Goal: Task Accomplishment & Management: Manage account settings

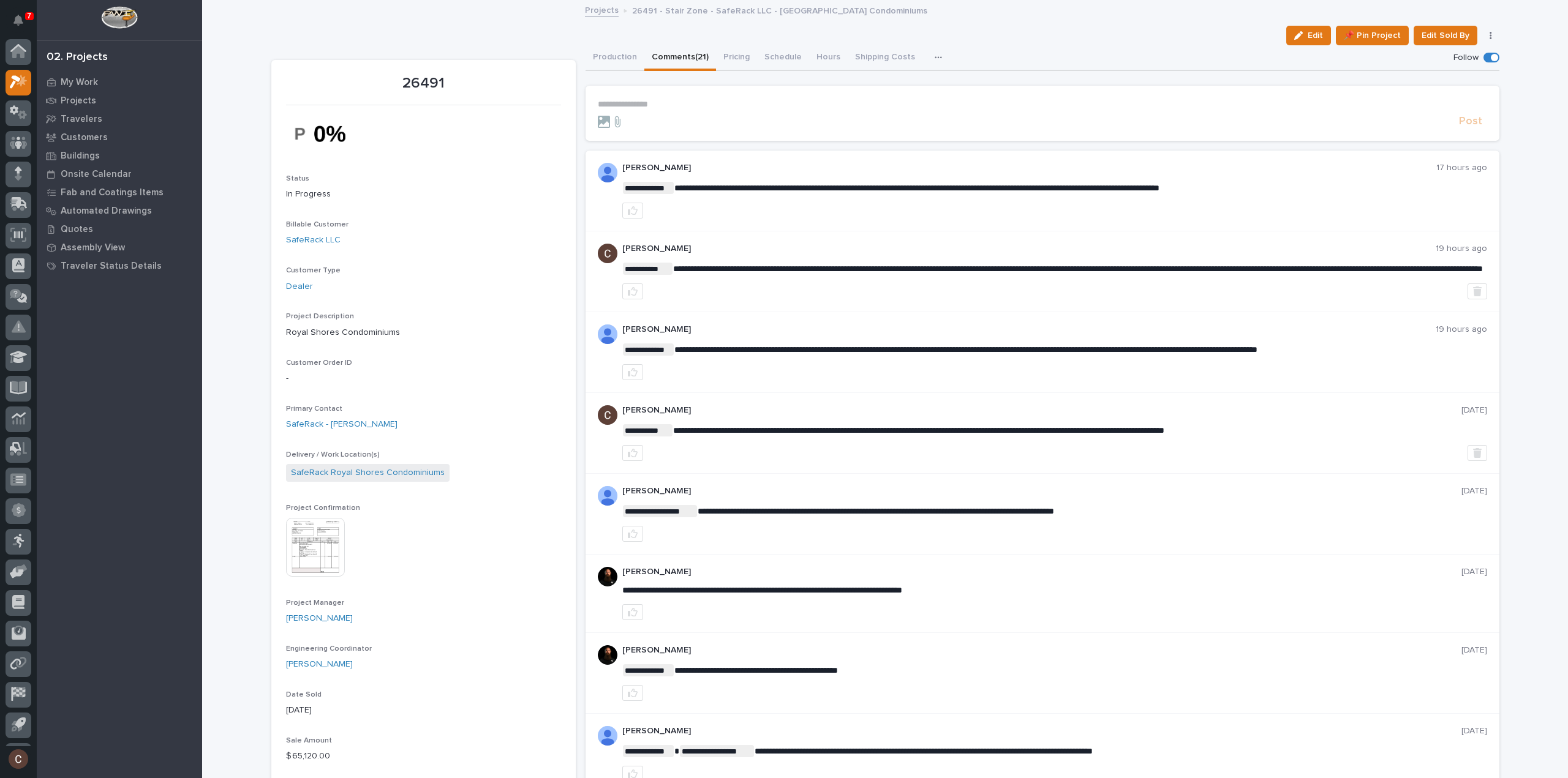
scroll to position [27, 0]
click at [94, 99] on div "Projects" at bounding box center [119, 100] width 159 height 17
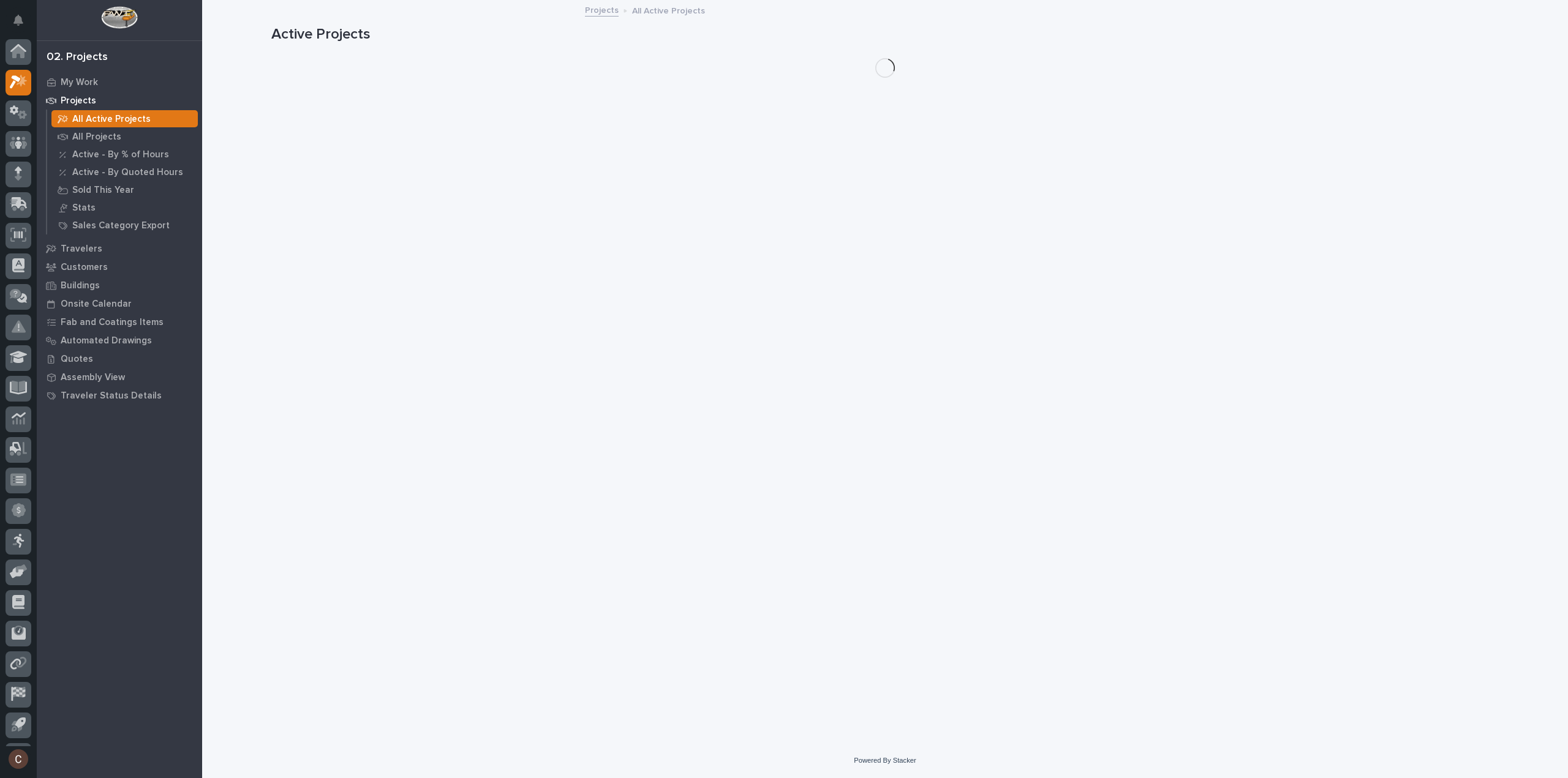
scroll to position [27, 0]
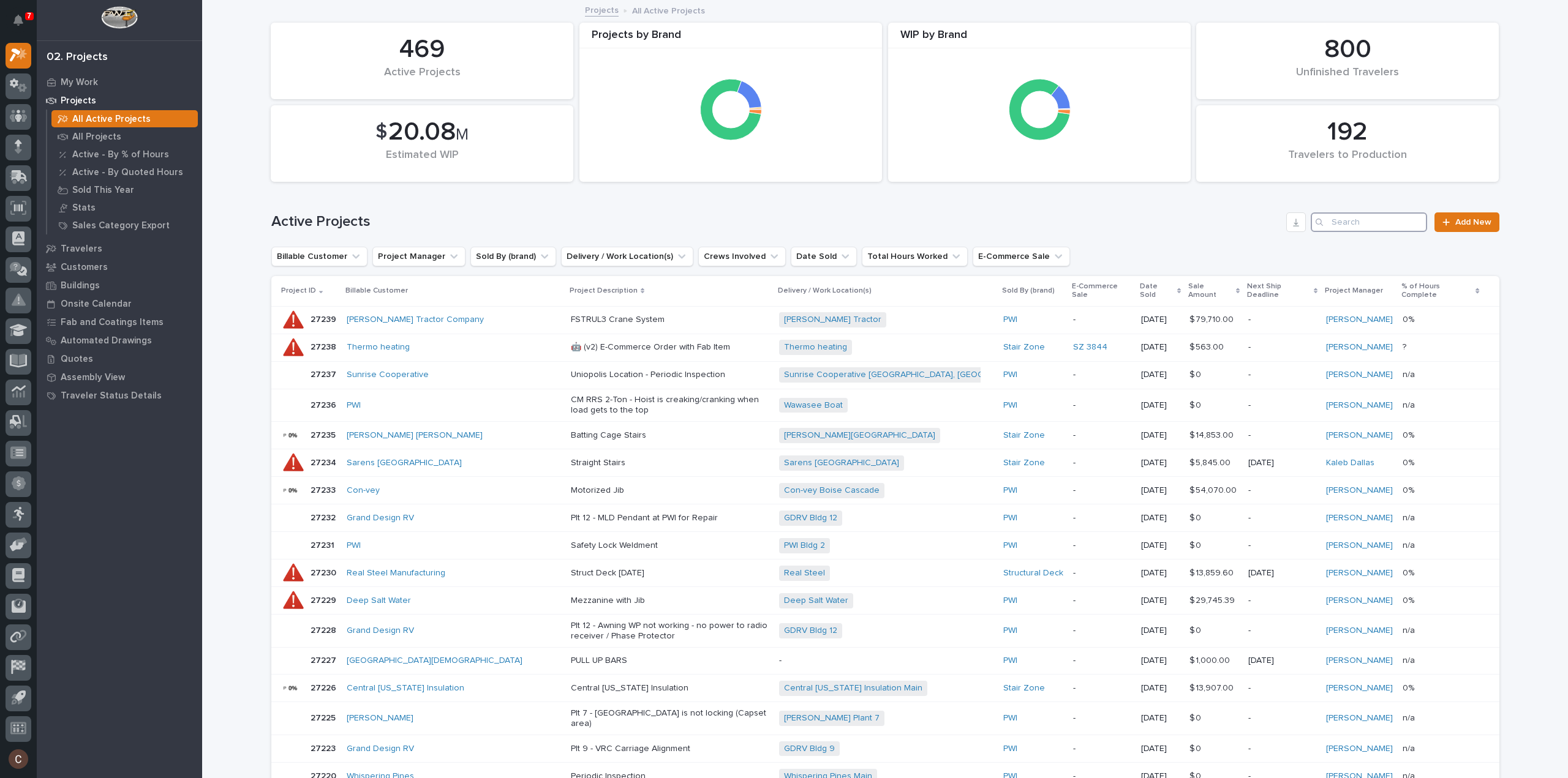
click at [1363, 219] on input "Search" at bounding box center [1369, 222] width 117 height 19
type input "25730"
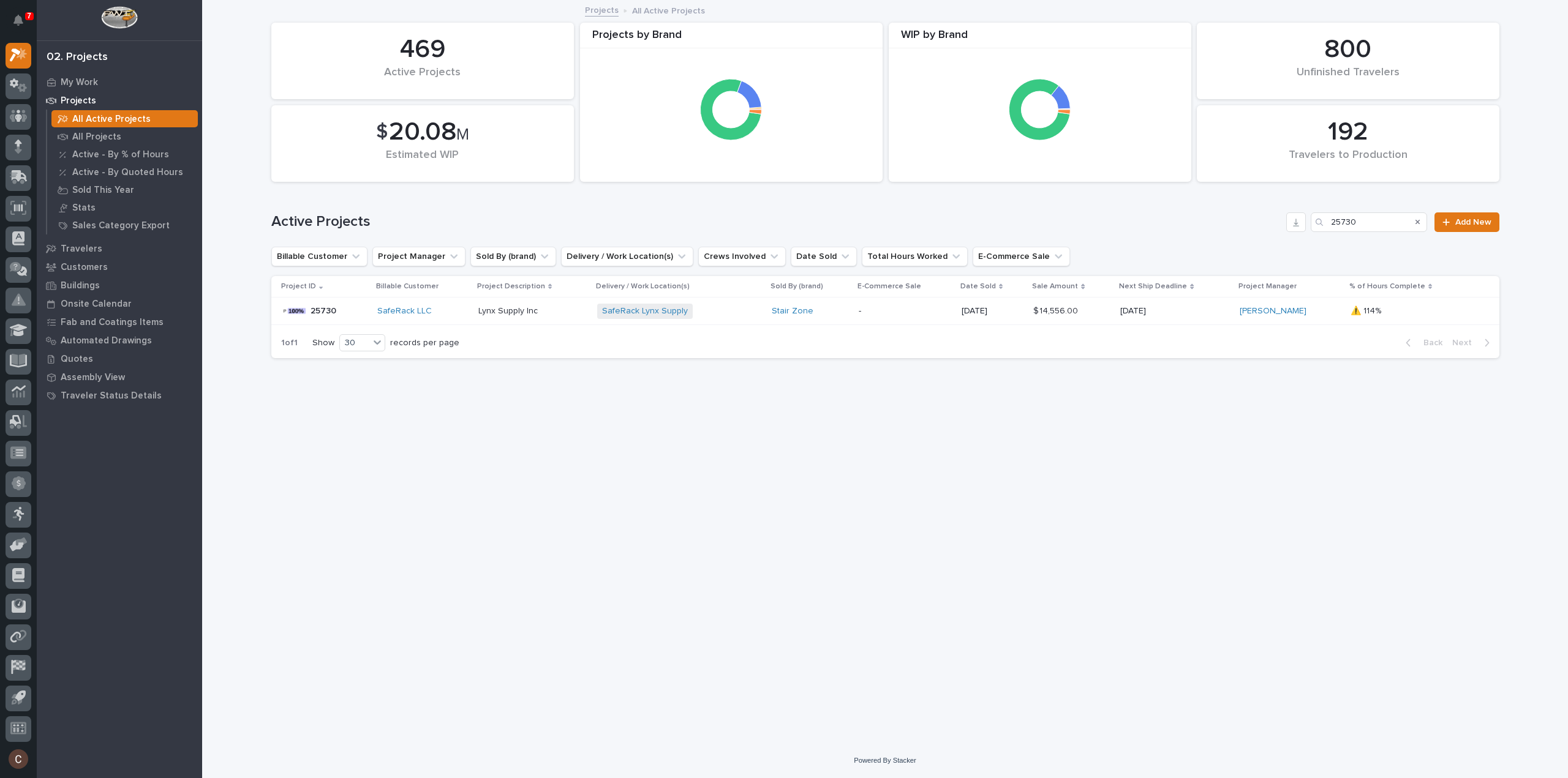
click at [734, 321] on div "SafeRack Lynx Supply + 0" at bounding box center [680, 311] width 165 height 25
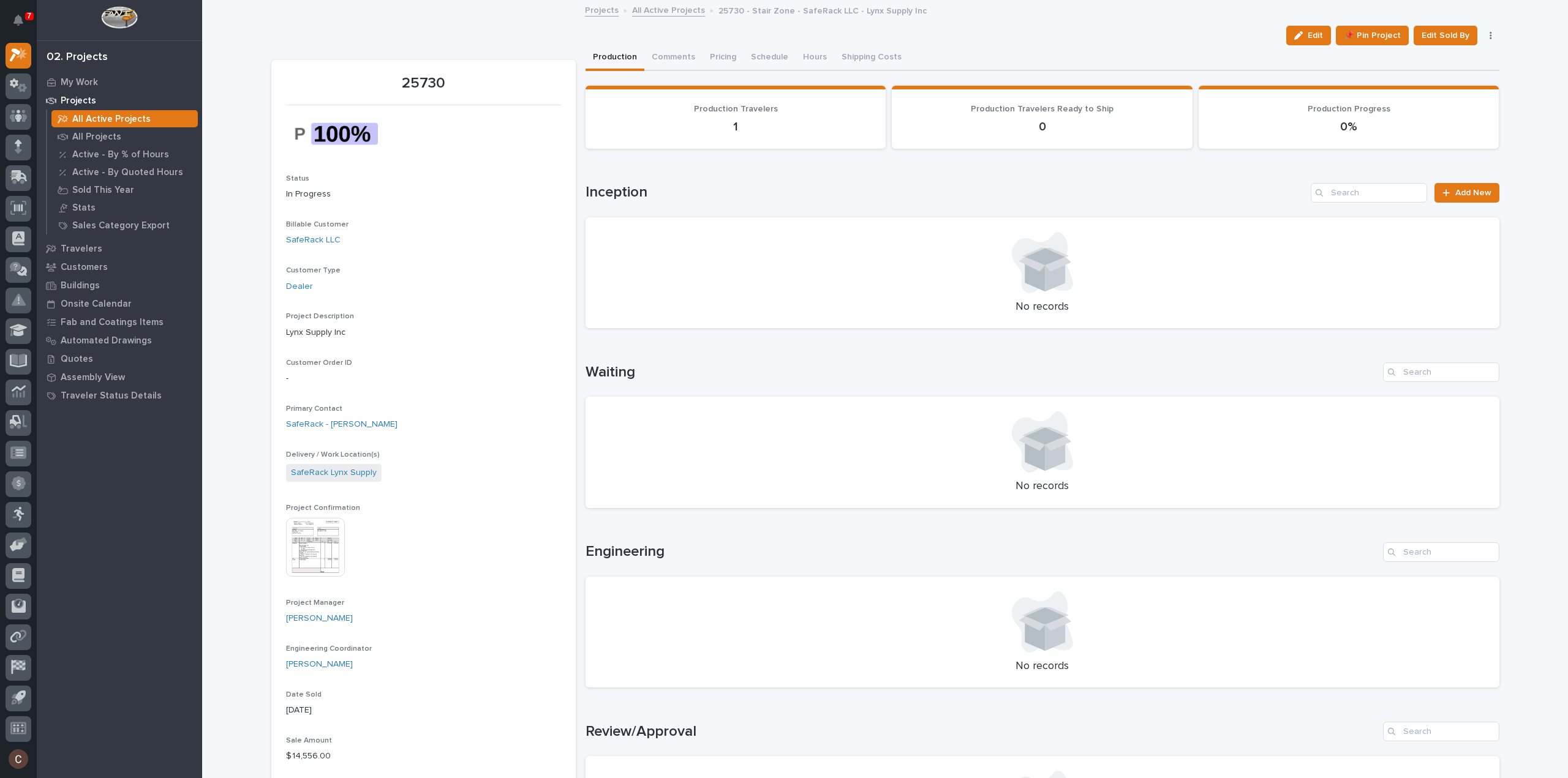
scroll to position [429, 0]
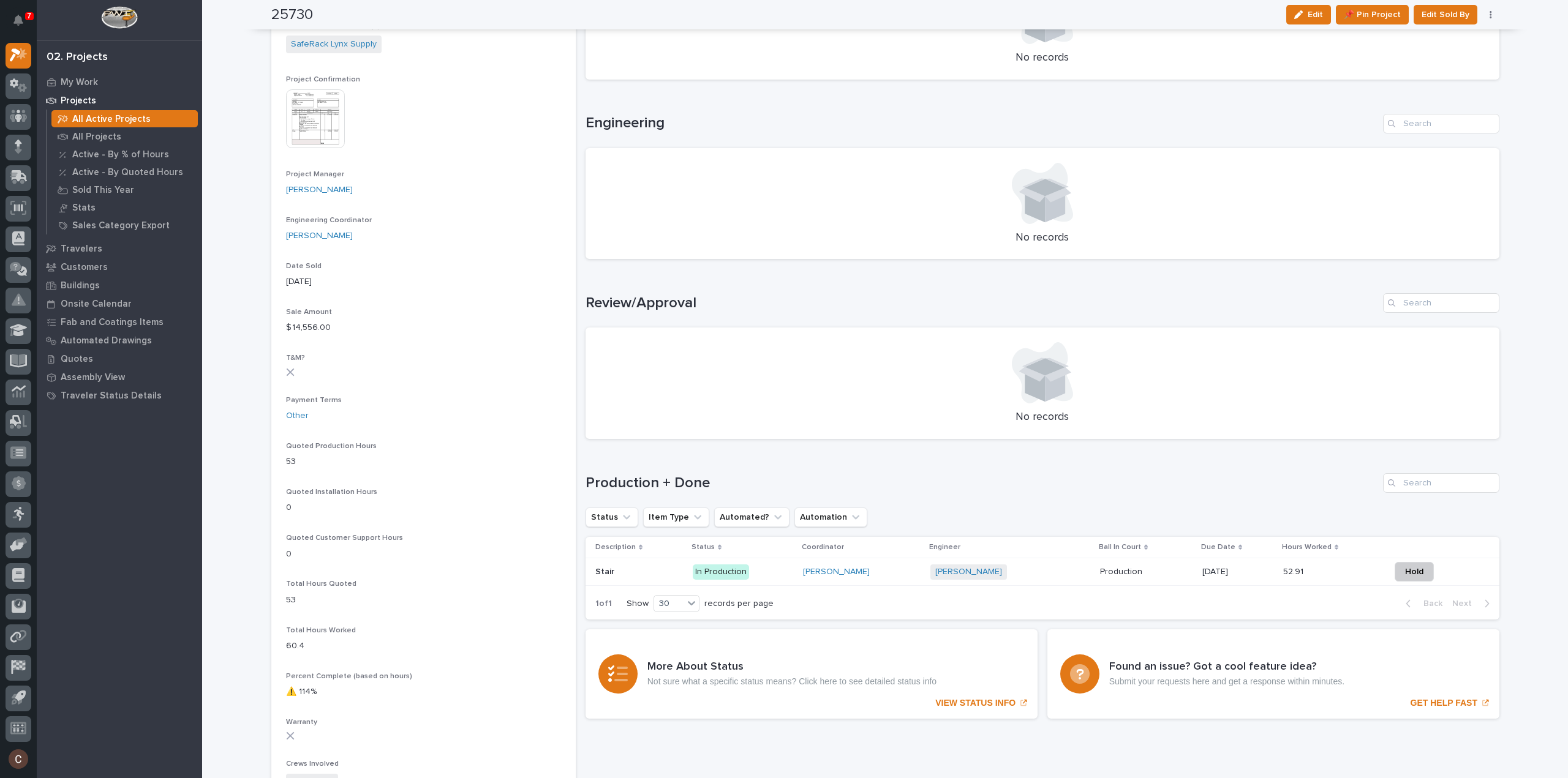
click at [776, 567] on p "In Production" at bounding box center [743, 572] width 100 height 16
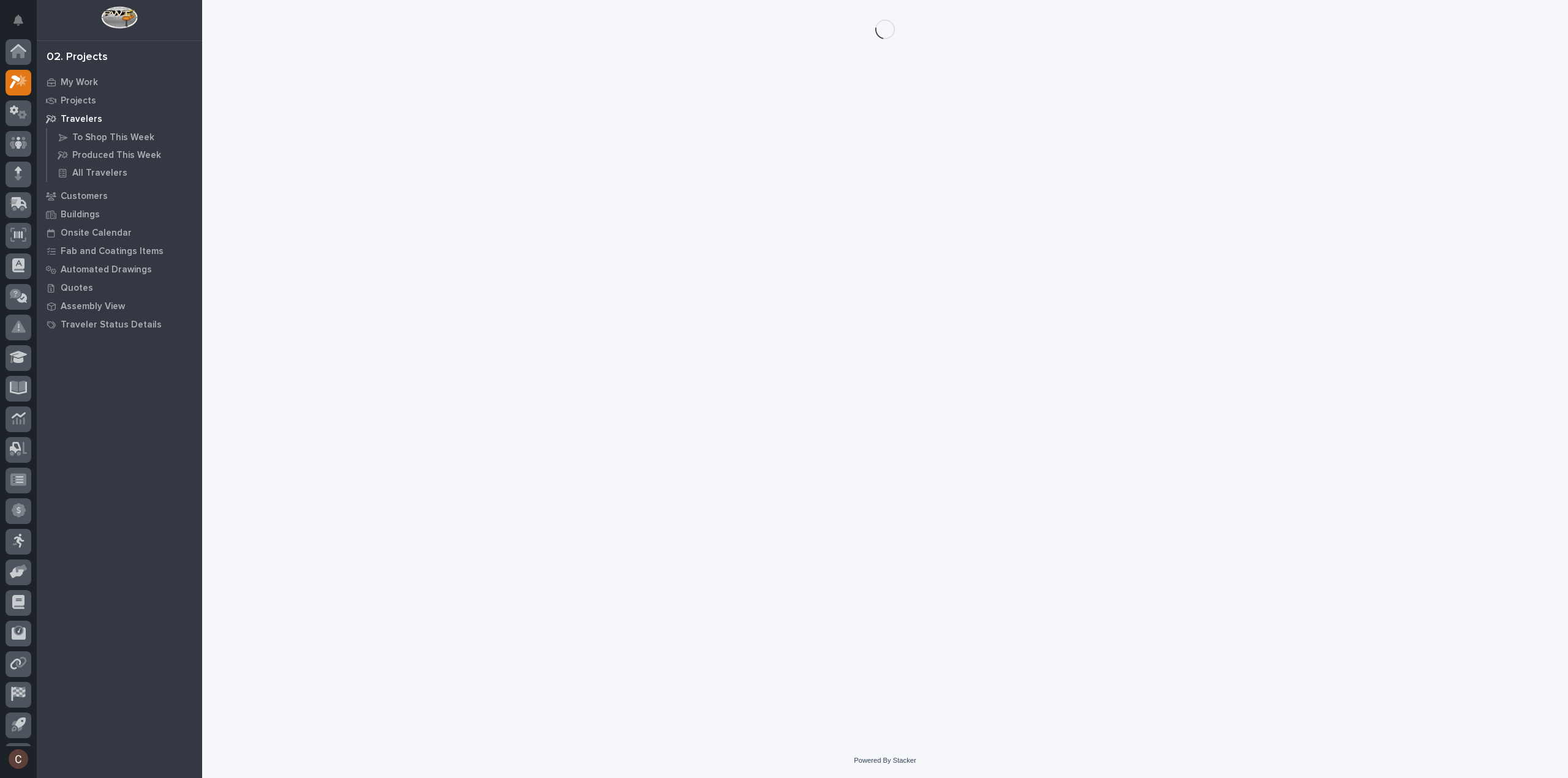
scroll to position [27, 0]
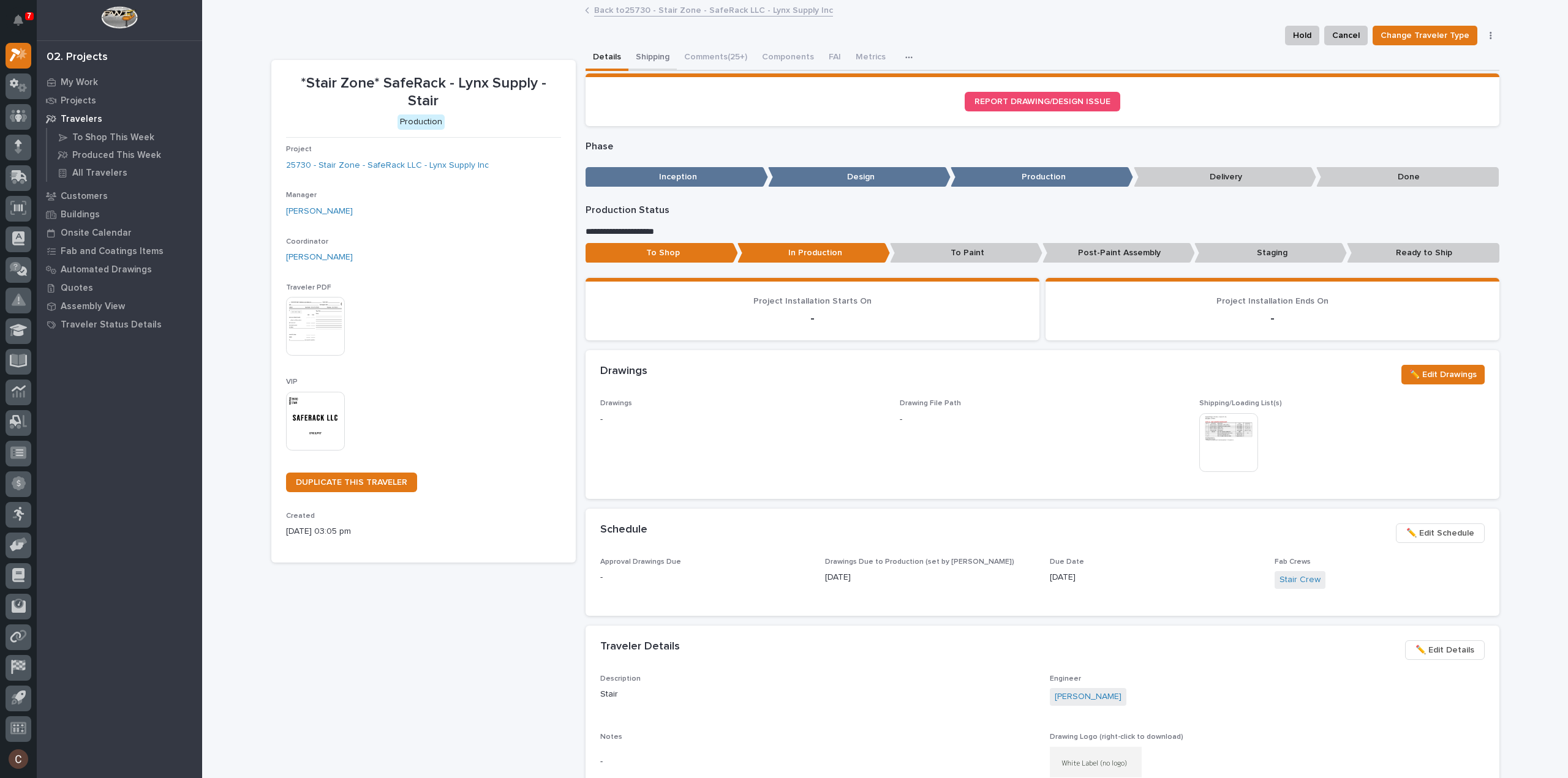
click at [656, 54] on button "Shipping" at bounding box center [653, 58] width 49 height 26
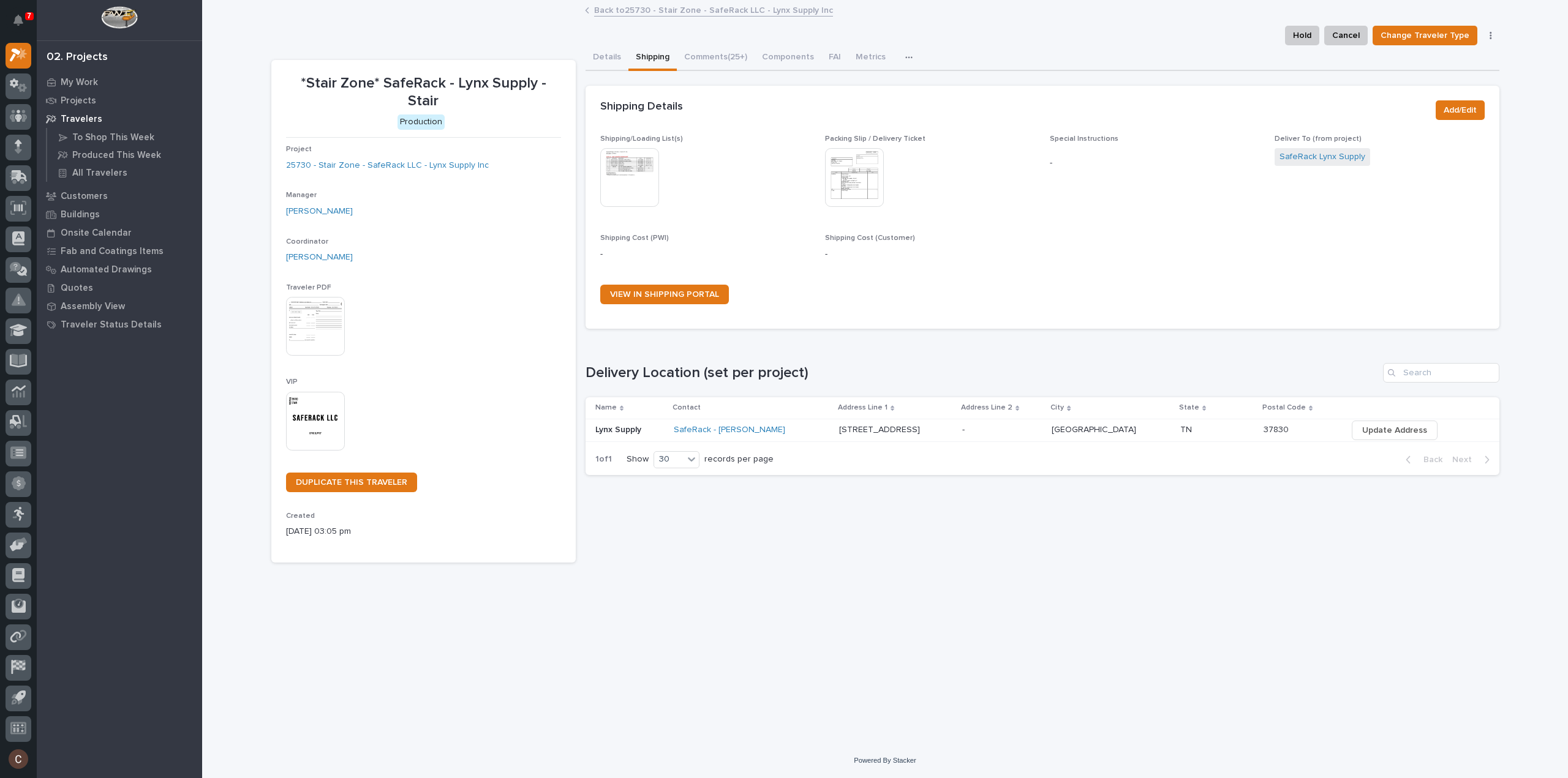
click at [625, 185] on img at bounding box center [630, 178] width 59 height 59
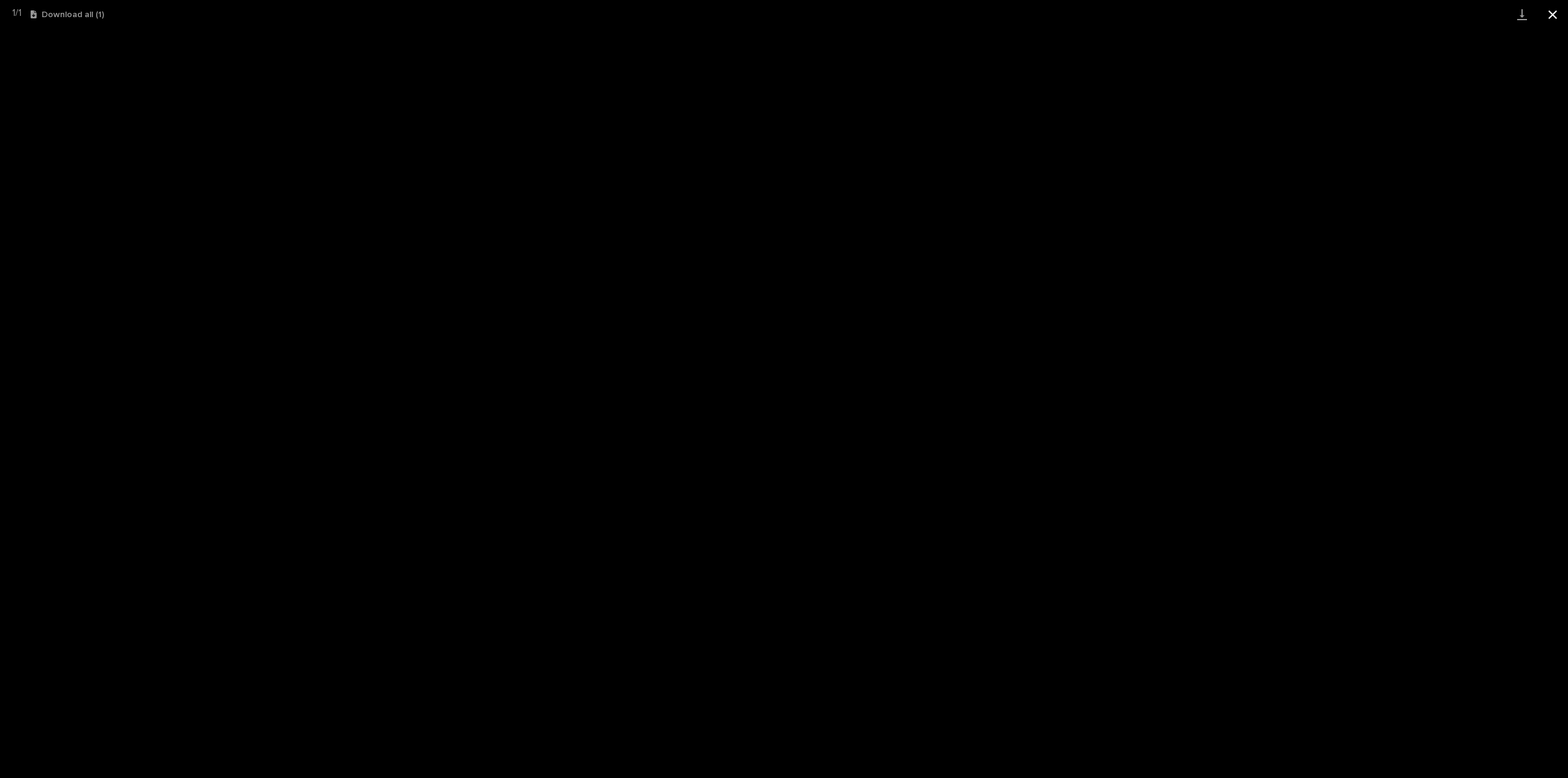
click at [1550, 24] on button "Close gallery" at bounding box center [1552, 14] width 31 height 29
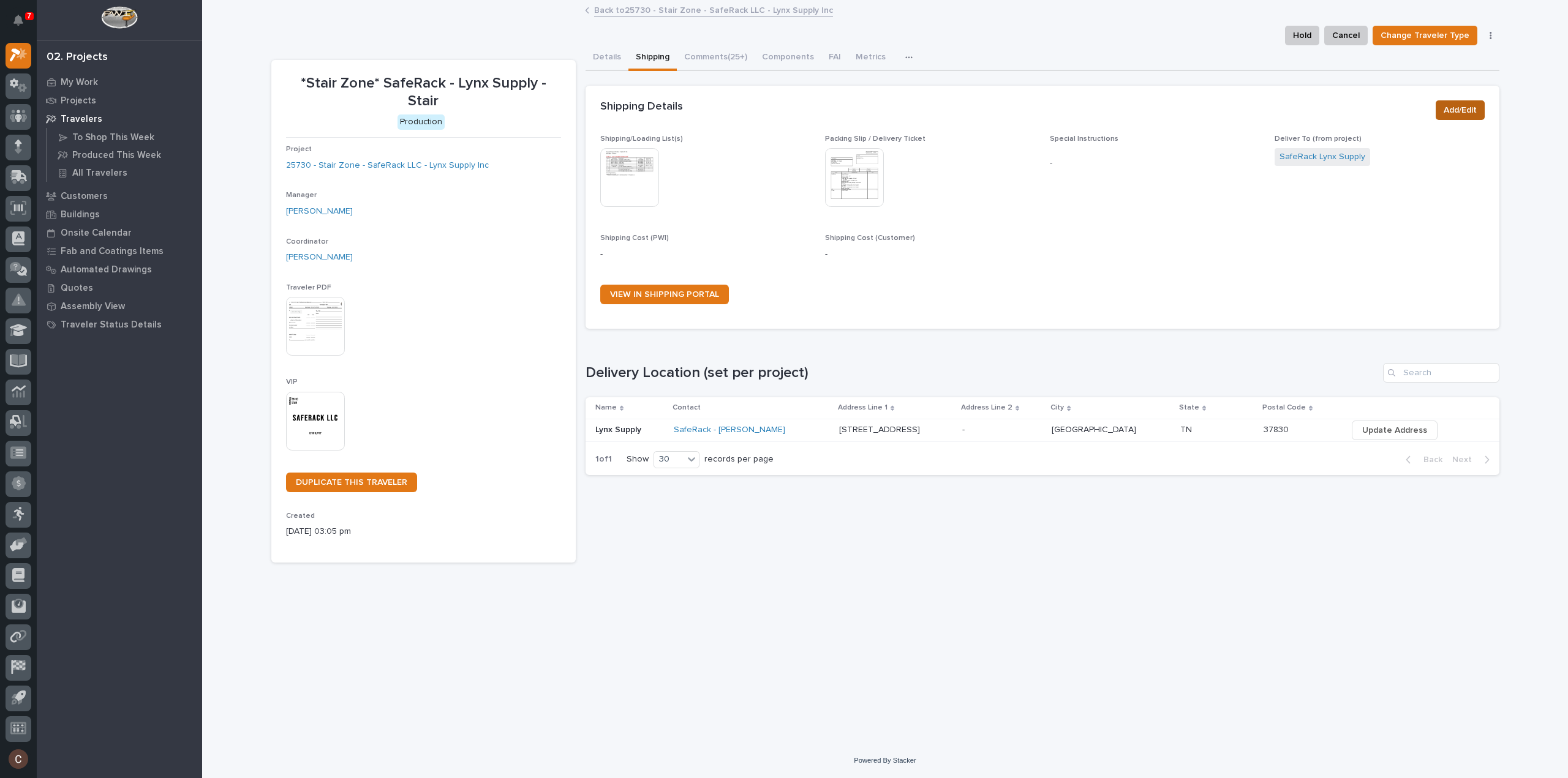
click at [1454, 110] on span "Add/Edit" at bounding box center [1460, 110] width 33 height 15
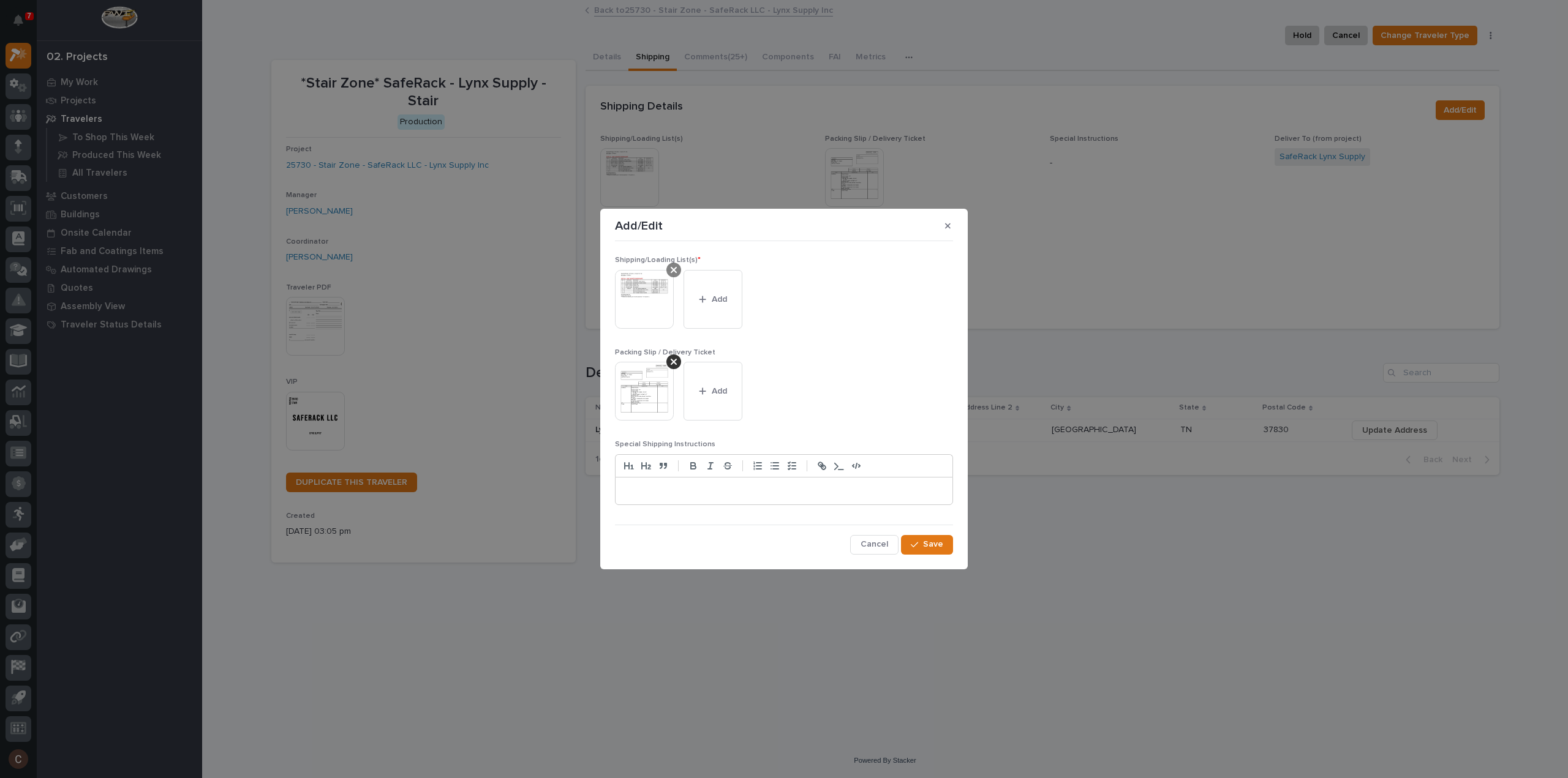
click at [674, 272] on icon at bounding box center [674, 270] width 6 height 10
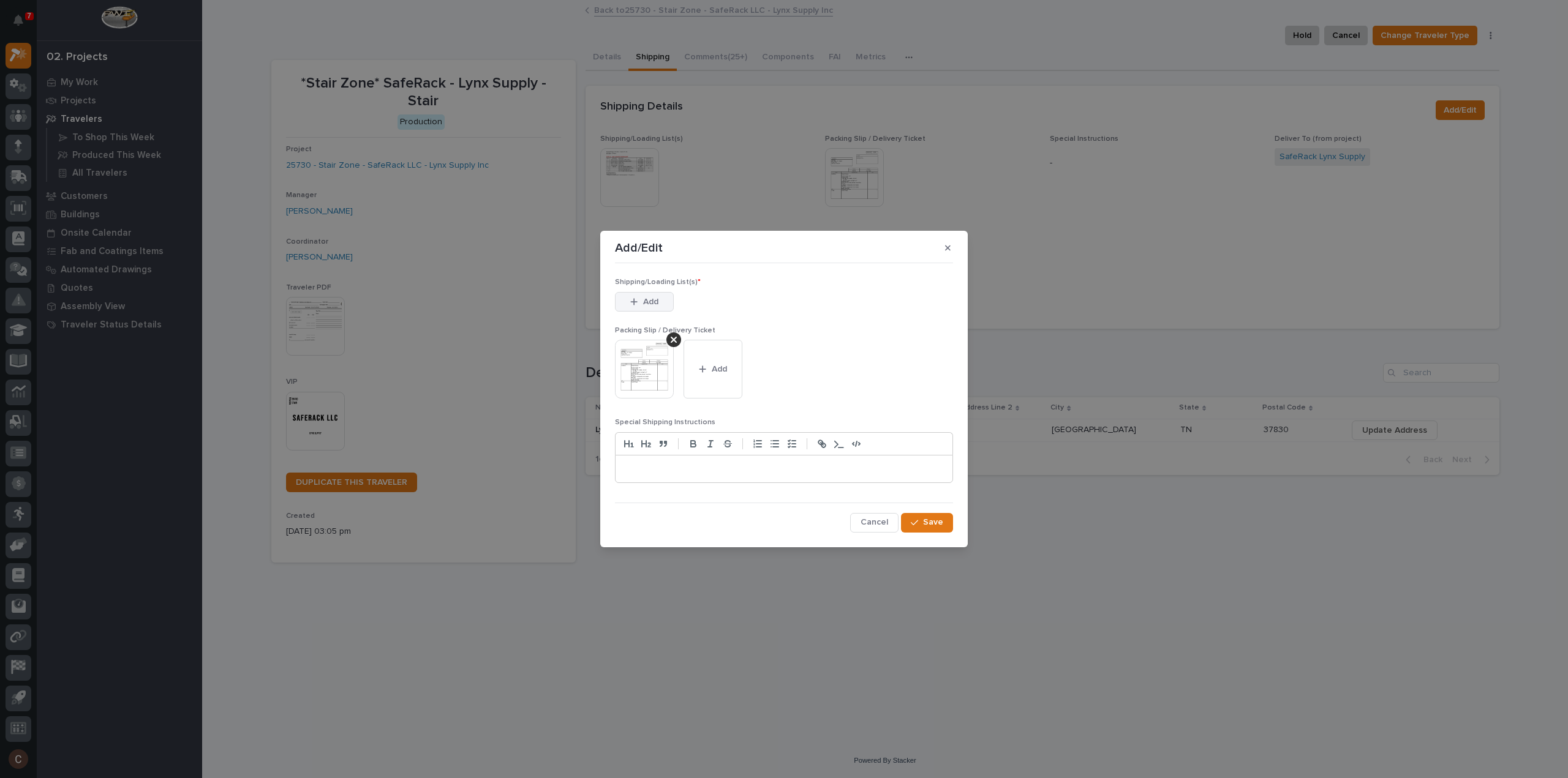
click at [659, 300] on button "Add" at bounding box center [644, 301] width 59 height 19
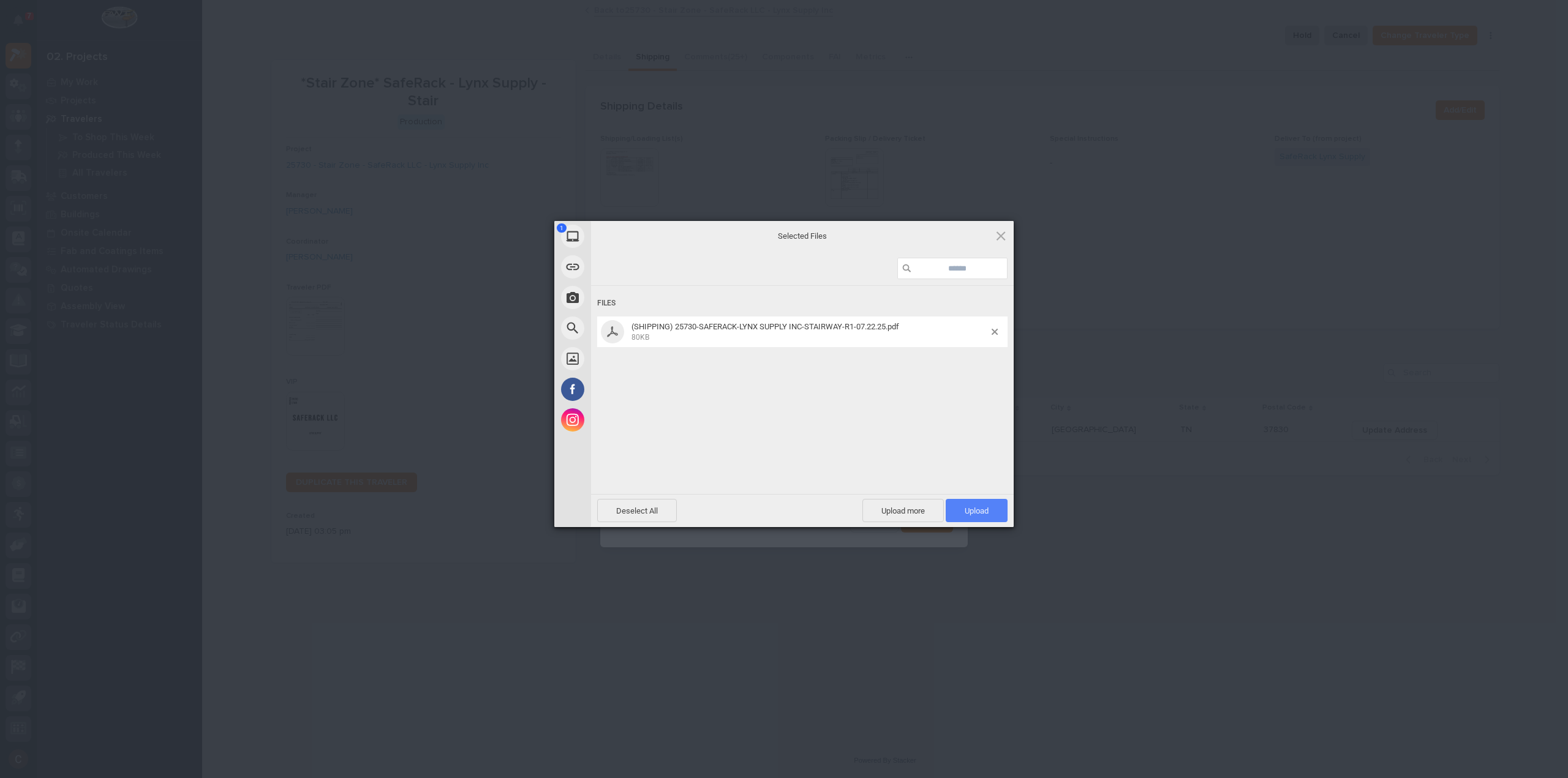
click at [984, 505] on span "Upload 1" at bounding box center [976, 510] width 62 height 23
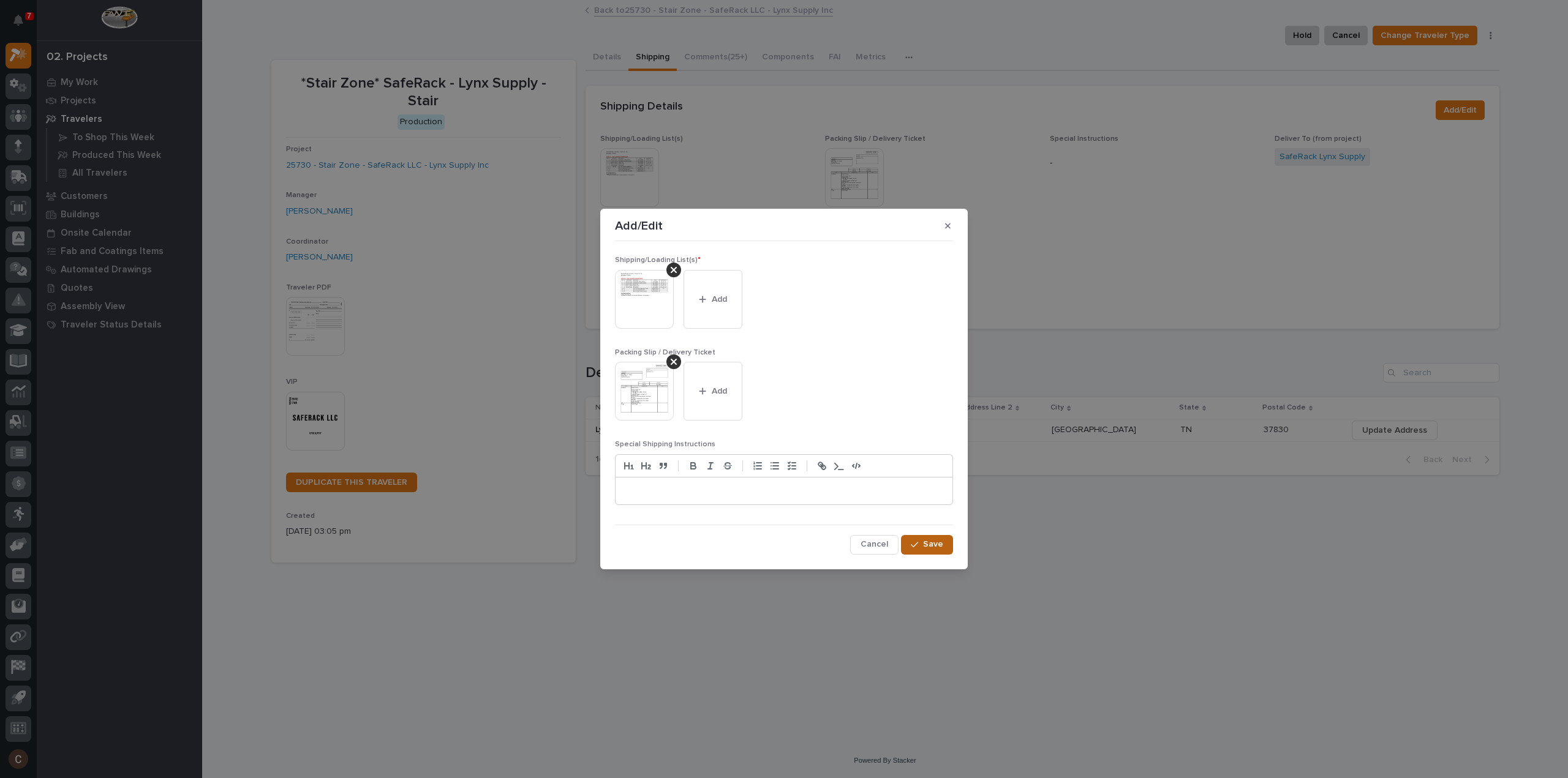
click at [936, 549] on span "Save" at bounding box center [933, 544] width 20 height 11
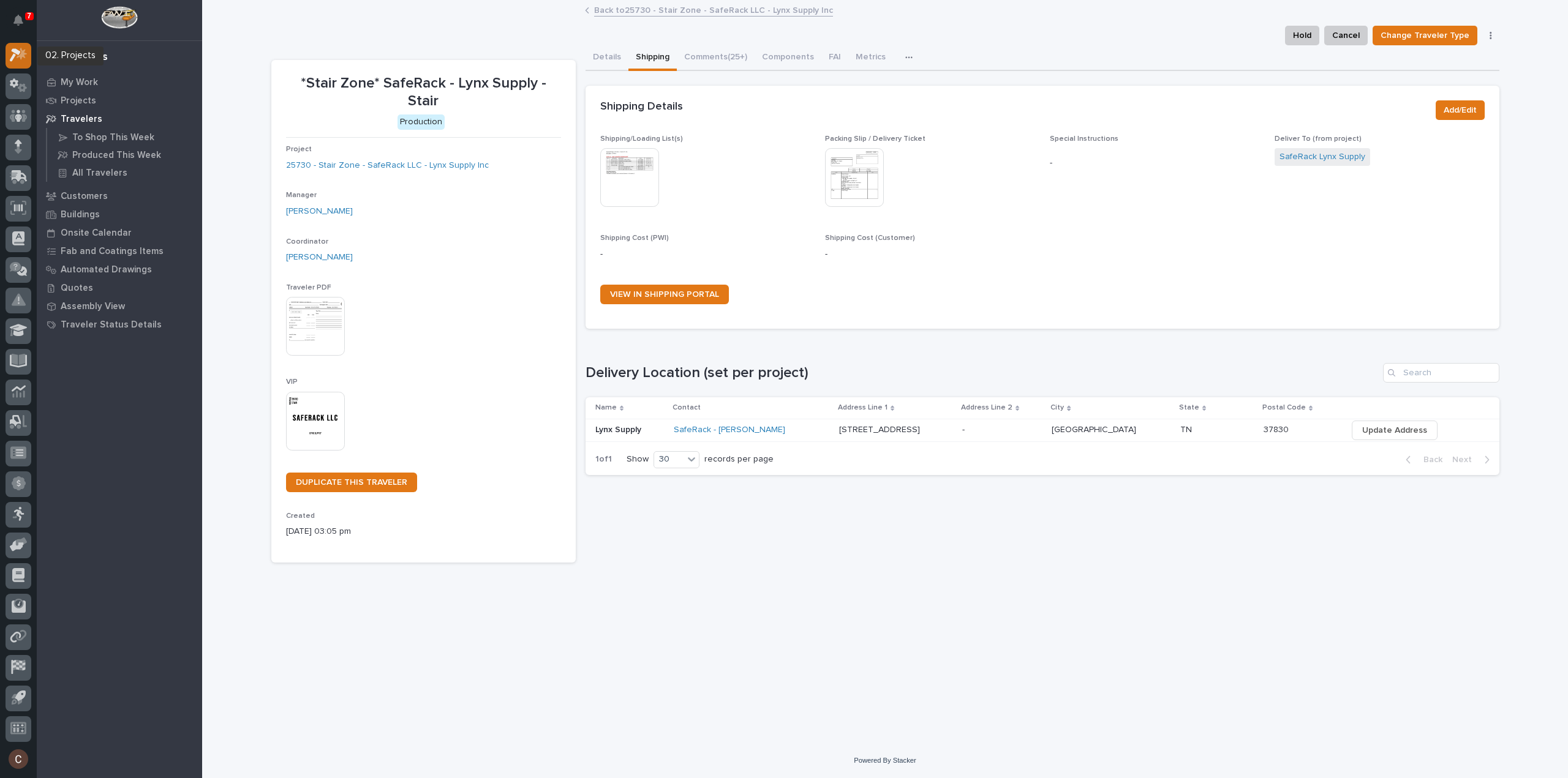
click at [19, 64] on div at bounding box center [18, 55] width 26 height 26
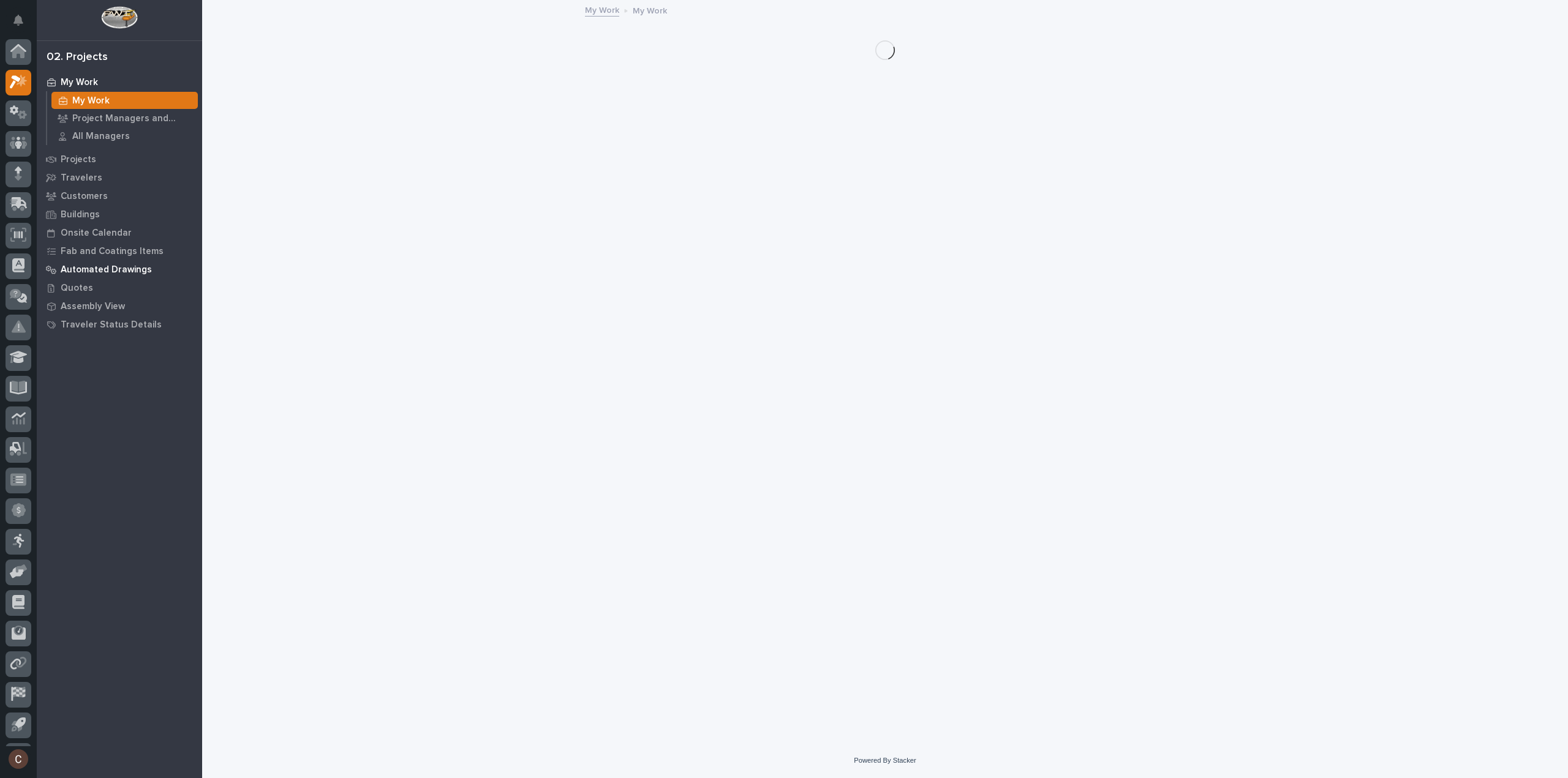
scroll to position [27, 0]
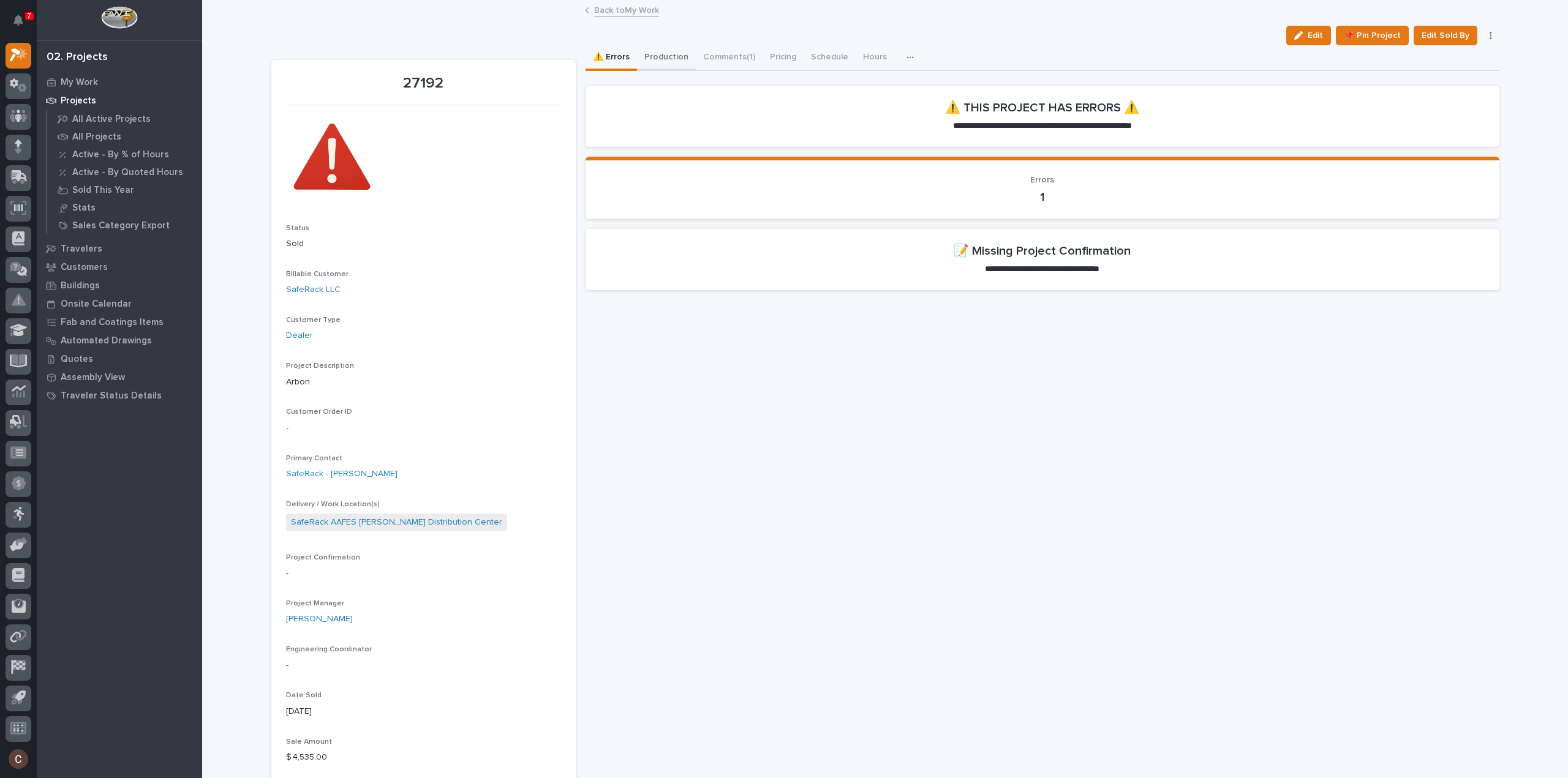
click at [662, 62] on button "Production" at bounding box center [666, 58] width 59 height 26
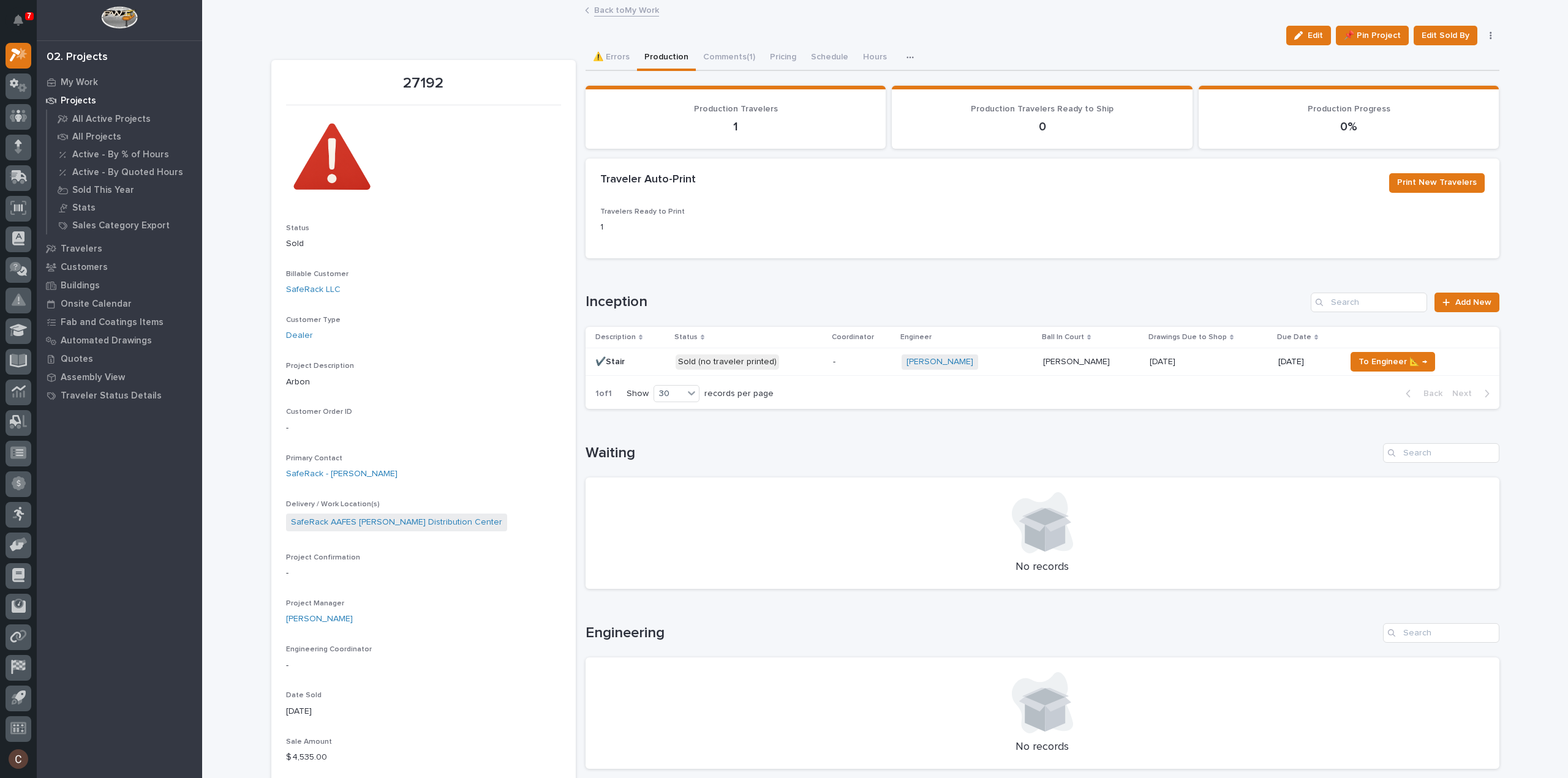
click at [879, 364] on p "-" at bounding box center [863, 362] width 59 height 11
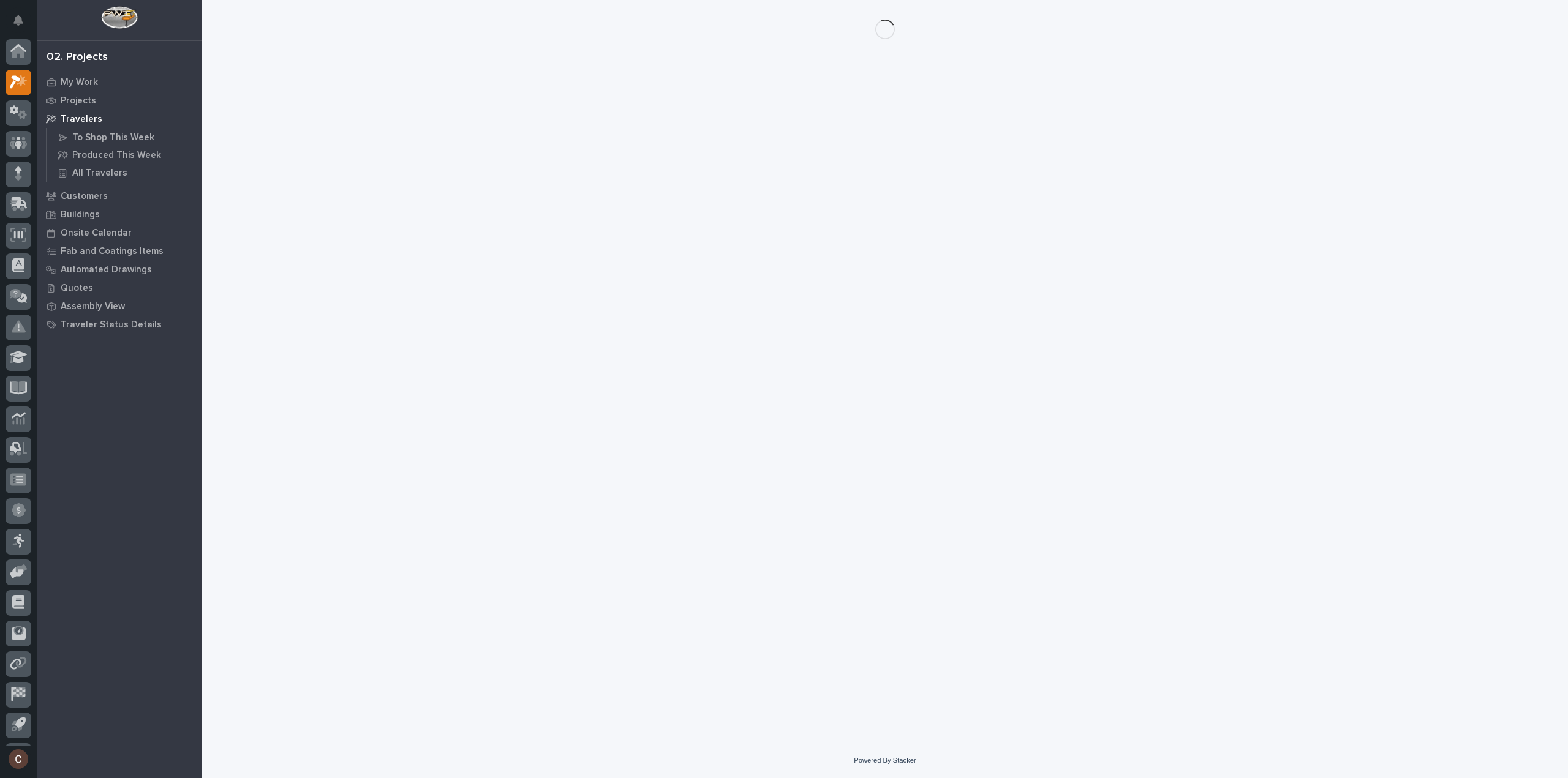
scroll to position [27, 0]
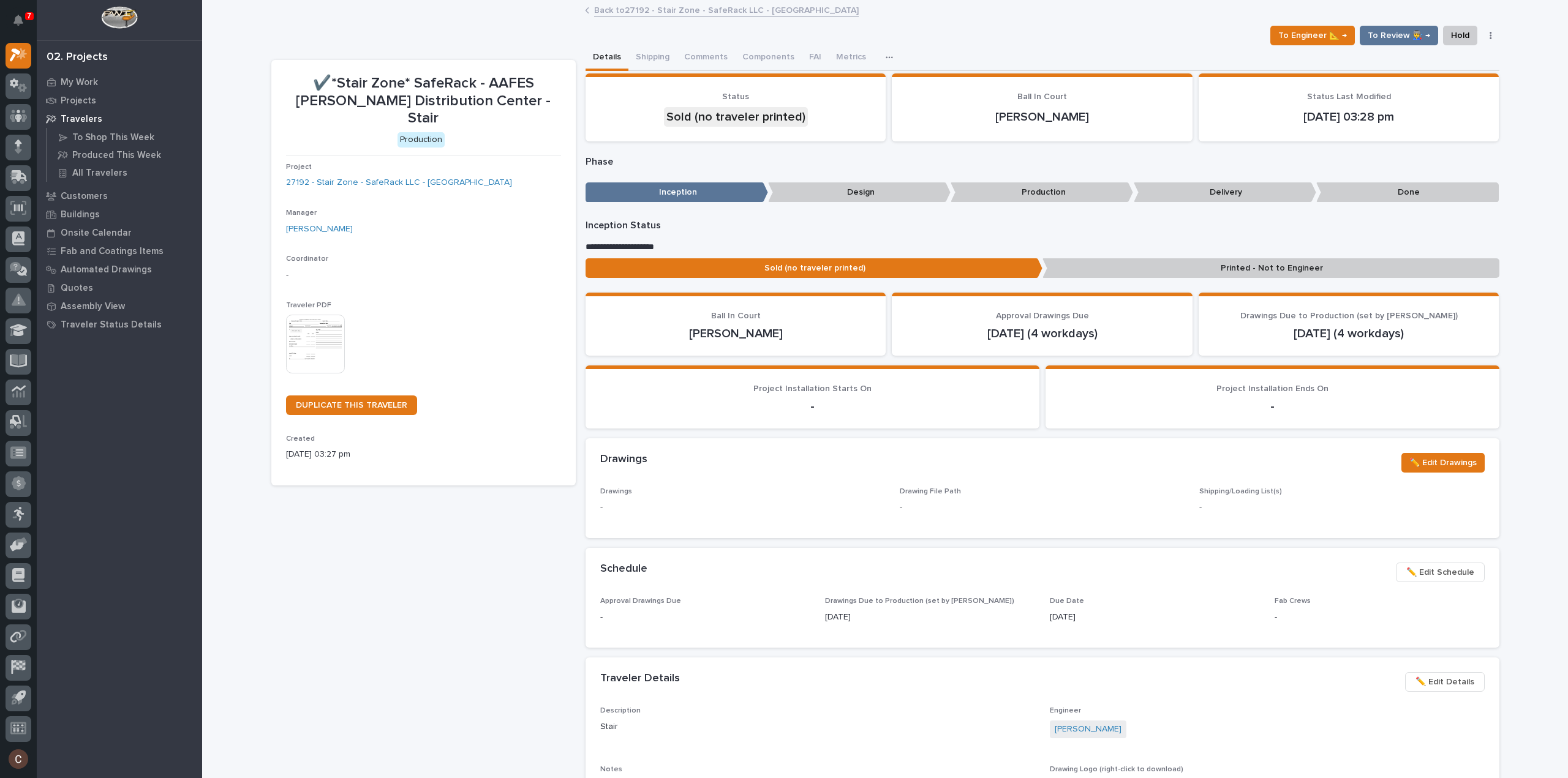
click at [324, 323] on img at bounding box center [316, 344] width 59 height 59
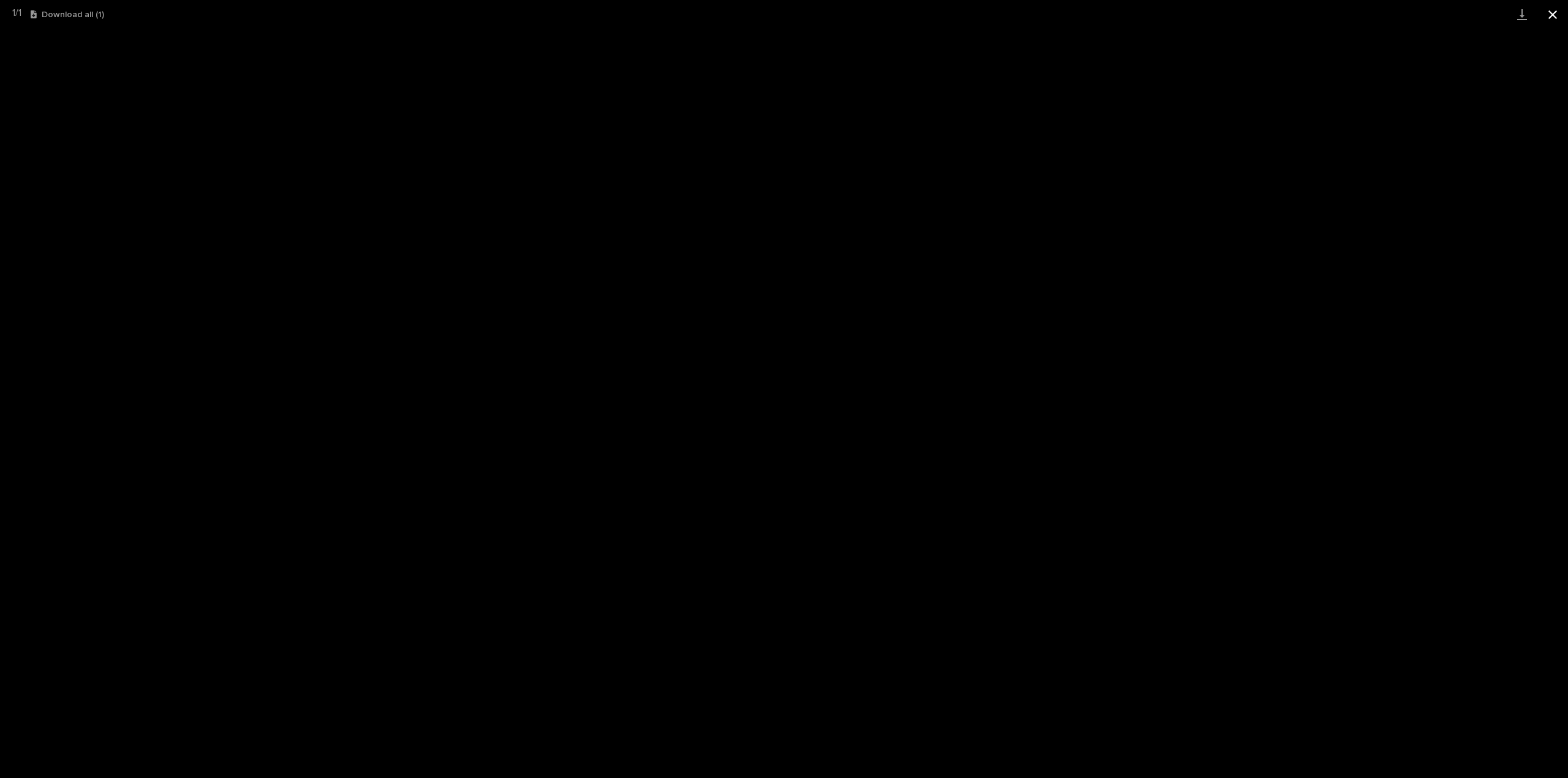
click at [1551, 13] on button "Close gallery" at bounding box center [1552, 14] width 31 height 29
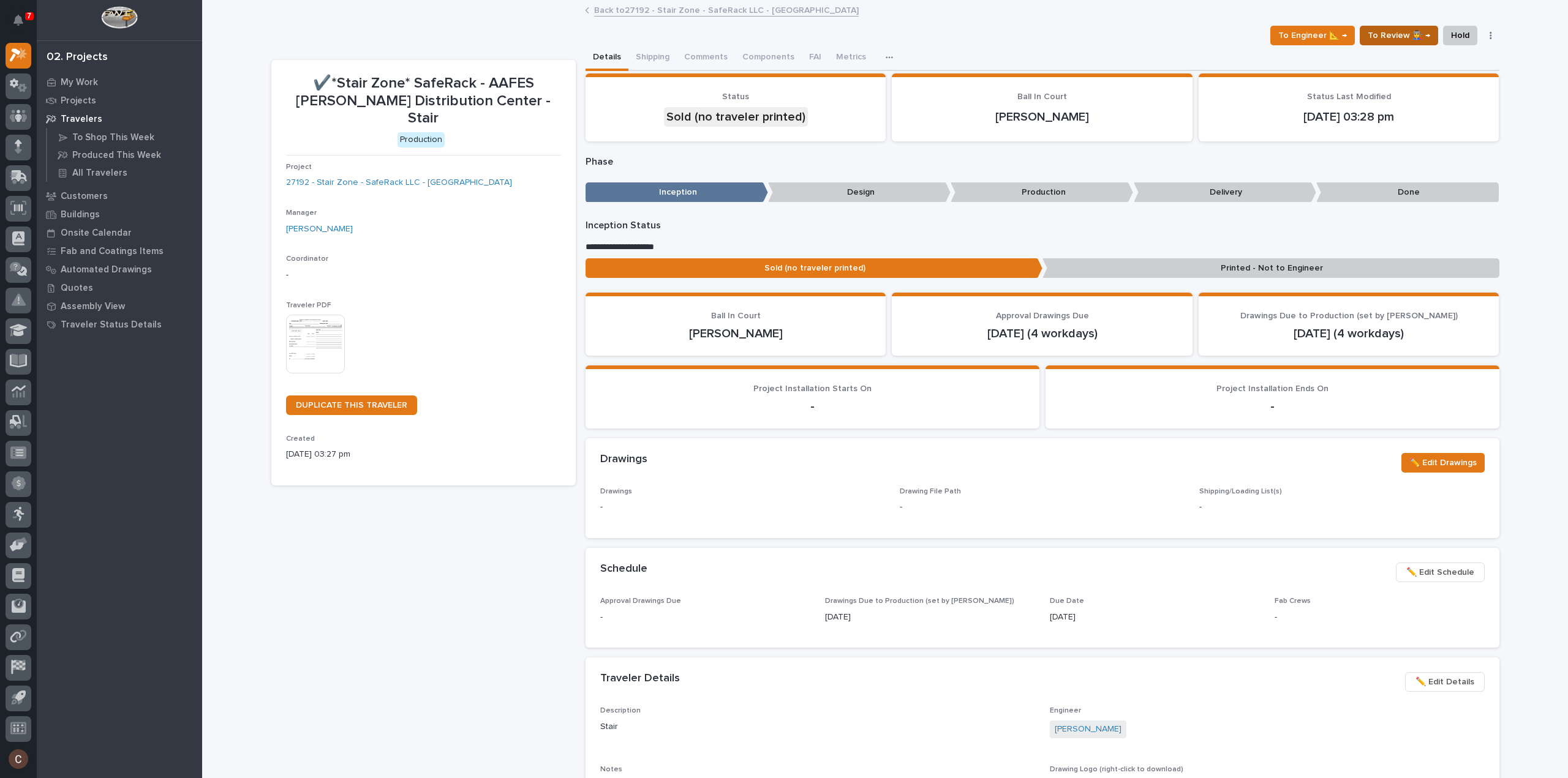
click at [1415, 37] on span "To Review 👨‍🏭 →" at bounding box center [1399, 36] width 62 height 15
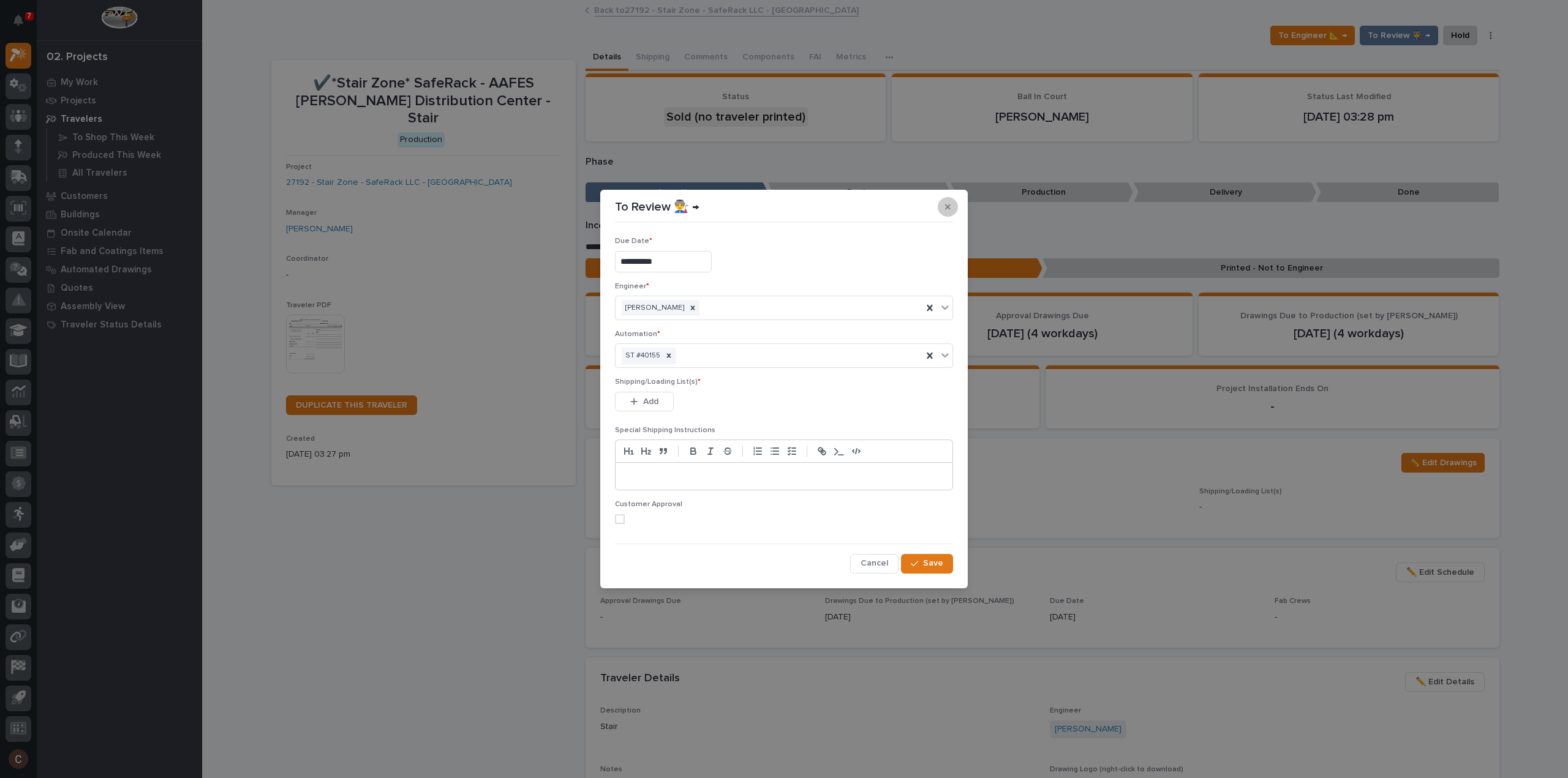
click at [957, 206] on button "button" at bounding box center [948, 206] width 20 height 19
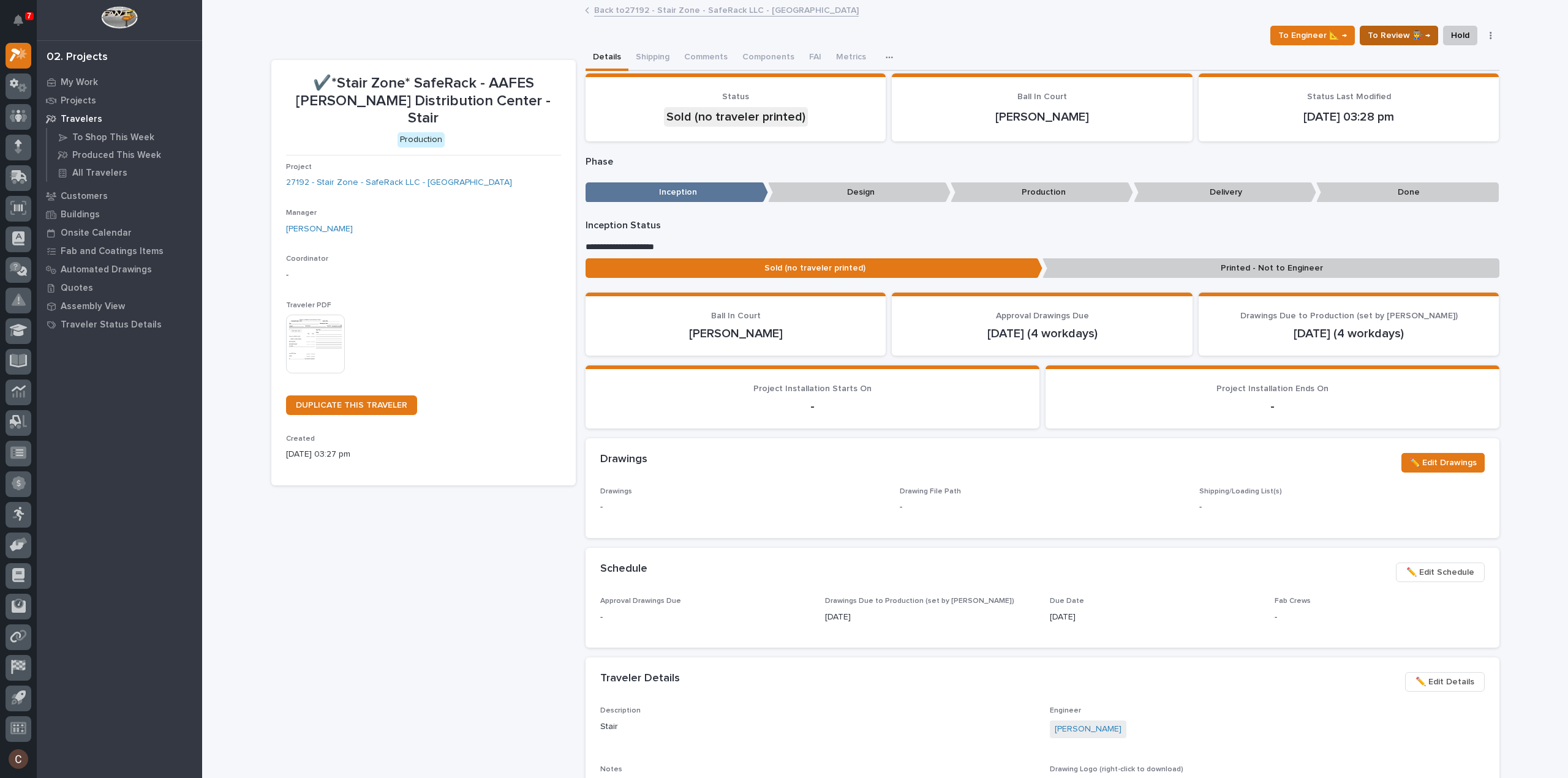
click at [1416, 31] on span "To Review 👨‍🏭 →" at bounding box center [1399, 36] width 62 height 15
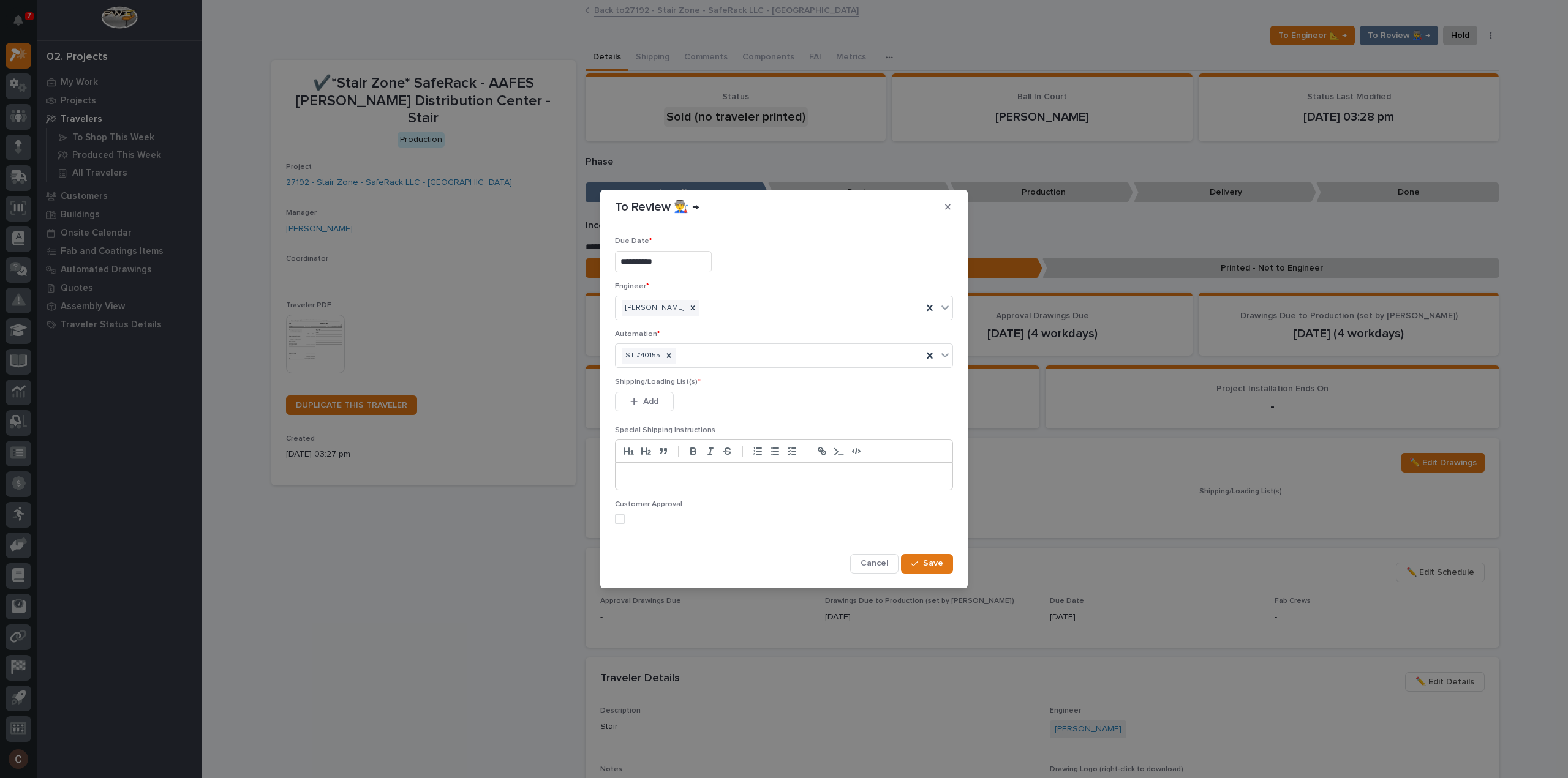
click at [682, 261] on input "**********" at bounding box center [663, 262] width 97 height 21
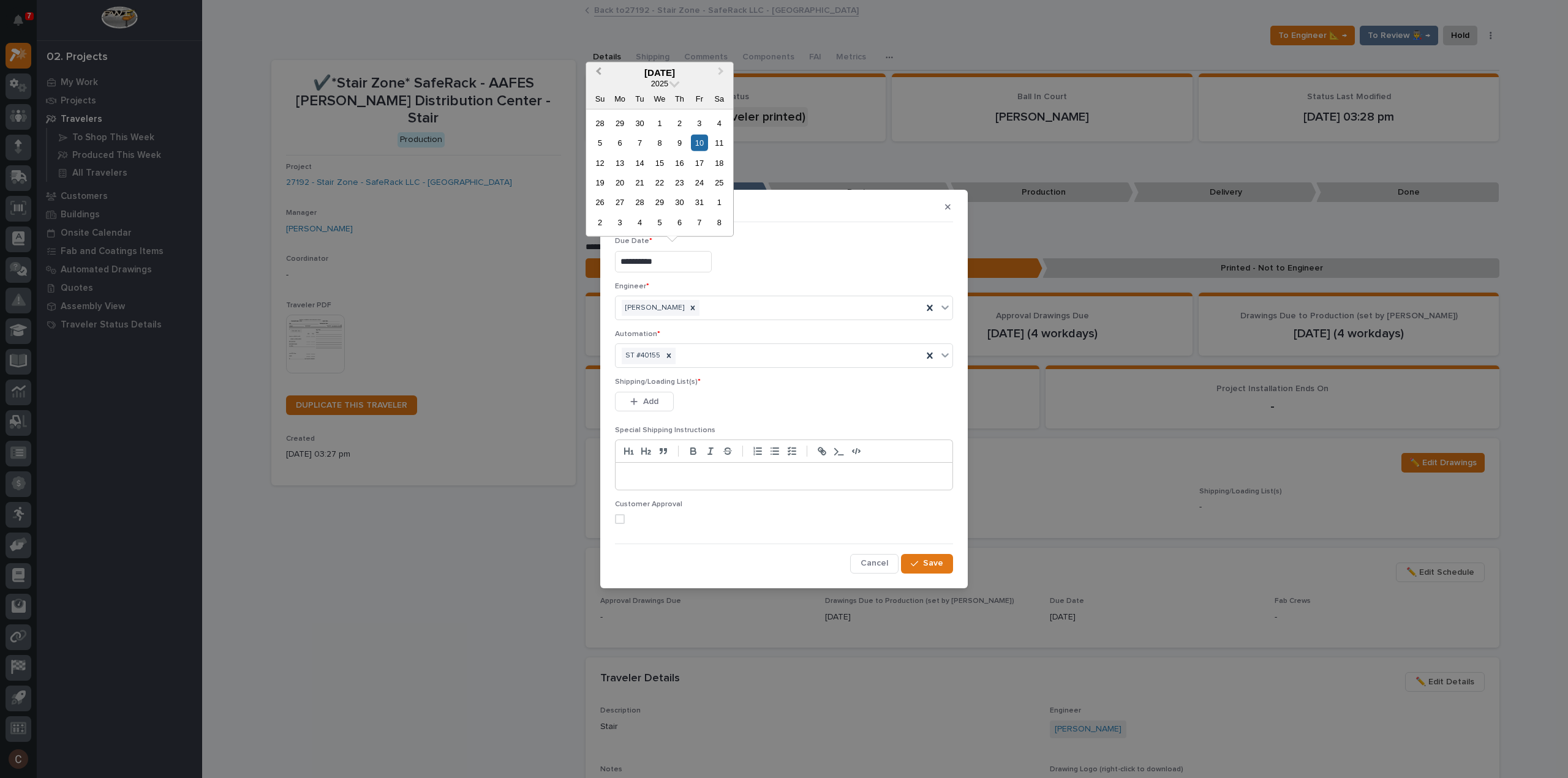
click at [601, 68] on button "Previous Month" at bounding box center [597, 72] width 19 height 19
click at [721, 69] on span "Next Month" at bounding box center [721, 72] width 0 height 16
click at [680, 178] on div "23" at bounding box center [679, 183] width 17 height 17
type input "**********"
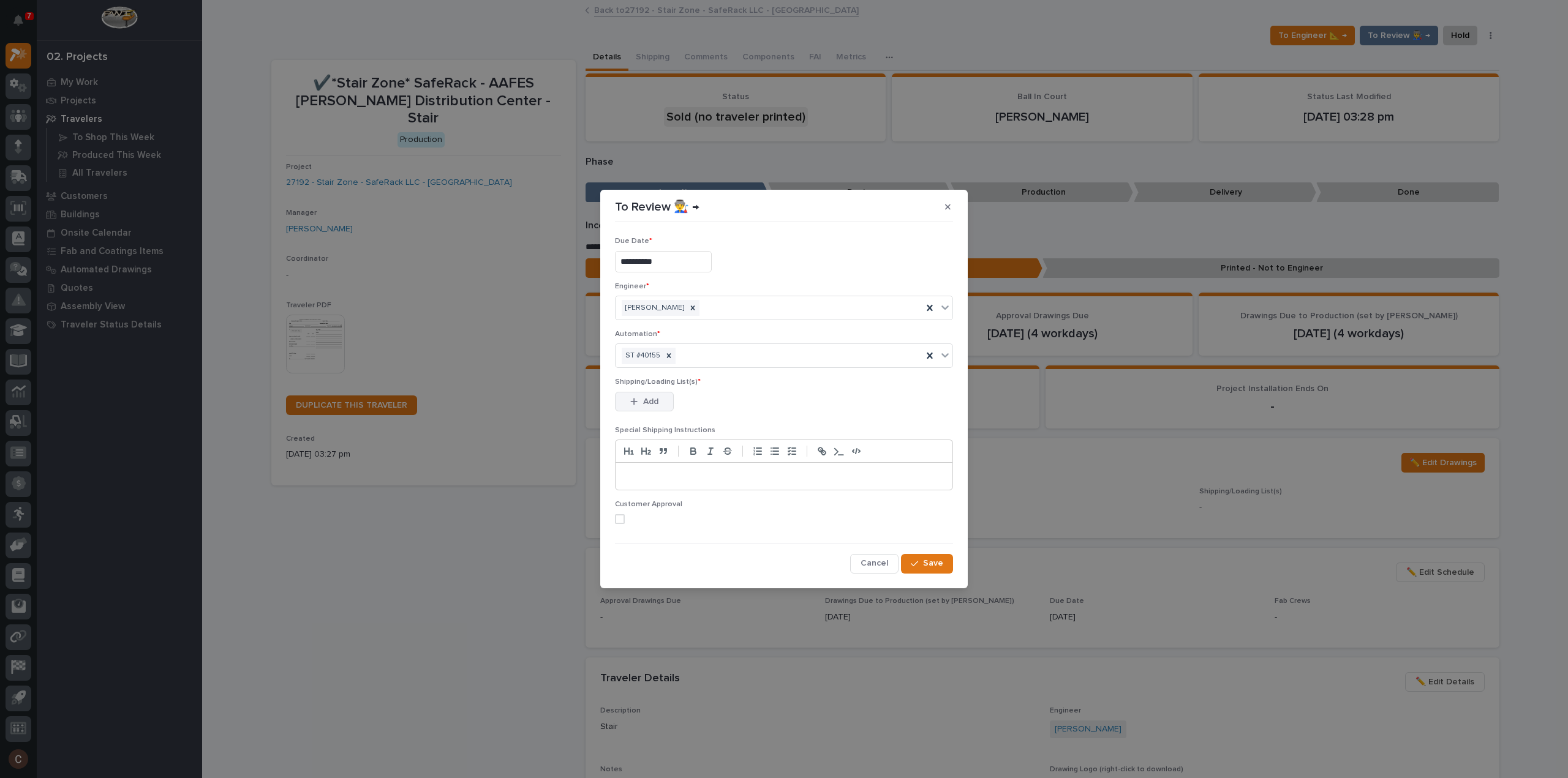
click at [652, 397] on span "Add" at bounding box center [651, 401] width 16 height 11
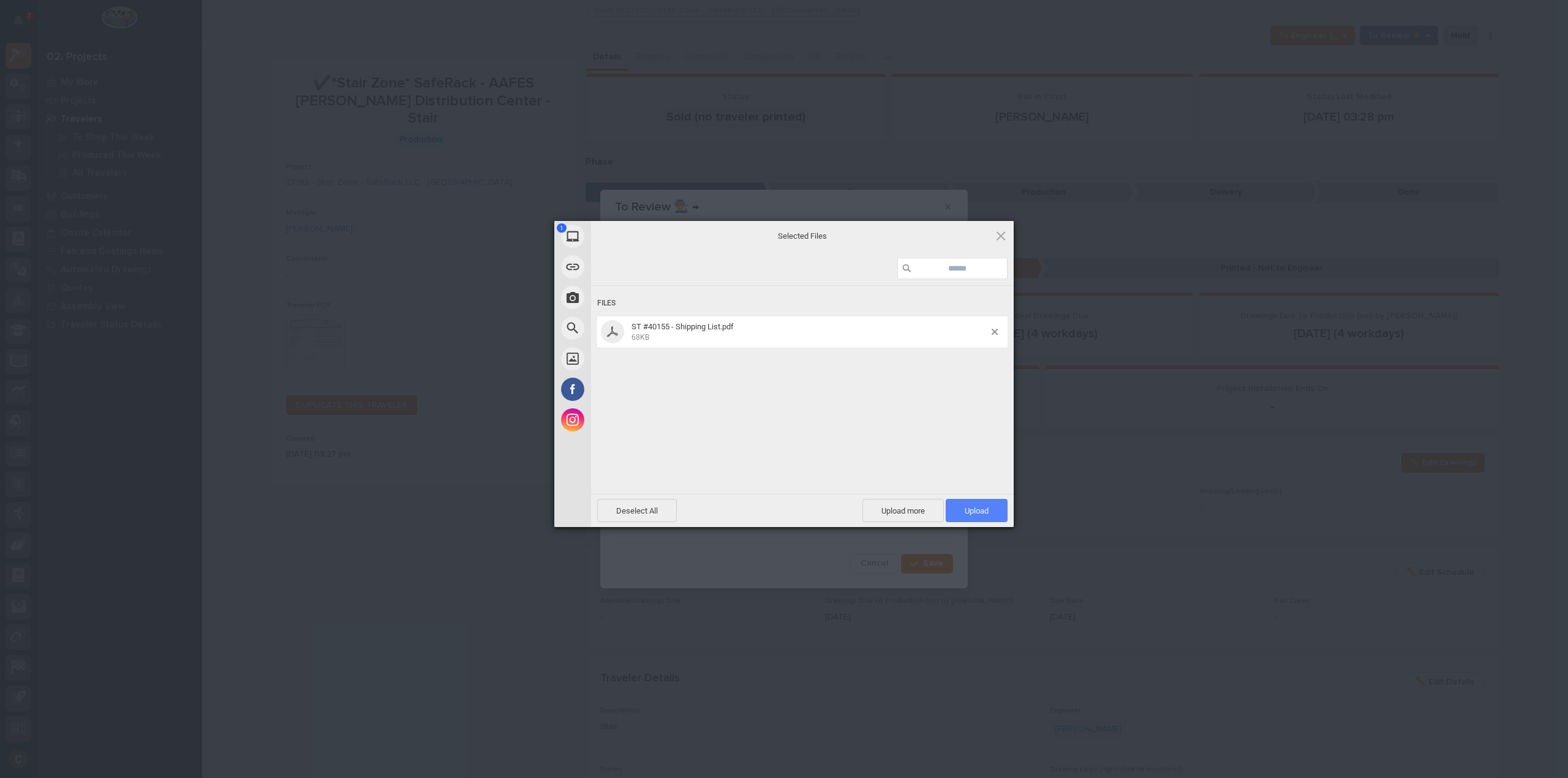
click at [979, 511] on span "Upload 1" at bounding box center [977, 511] width 24 height 9
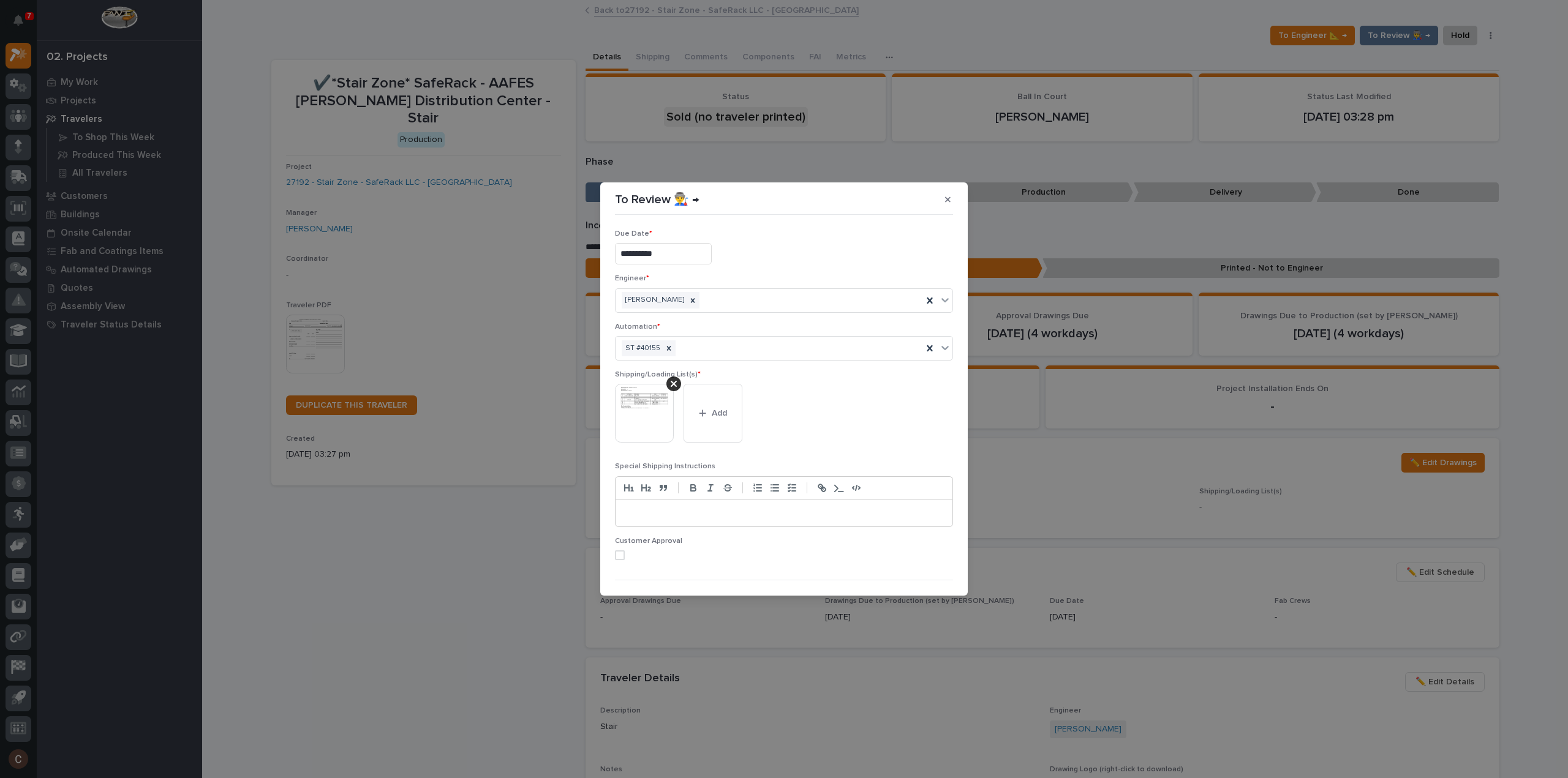
scroll to position [24, 0]
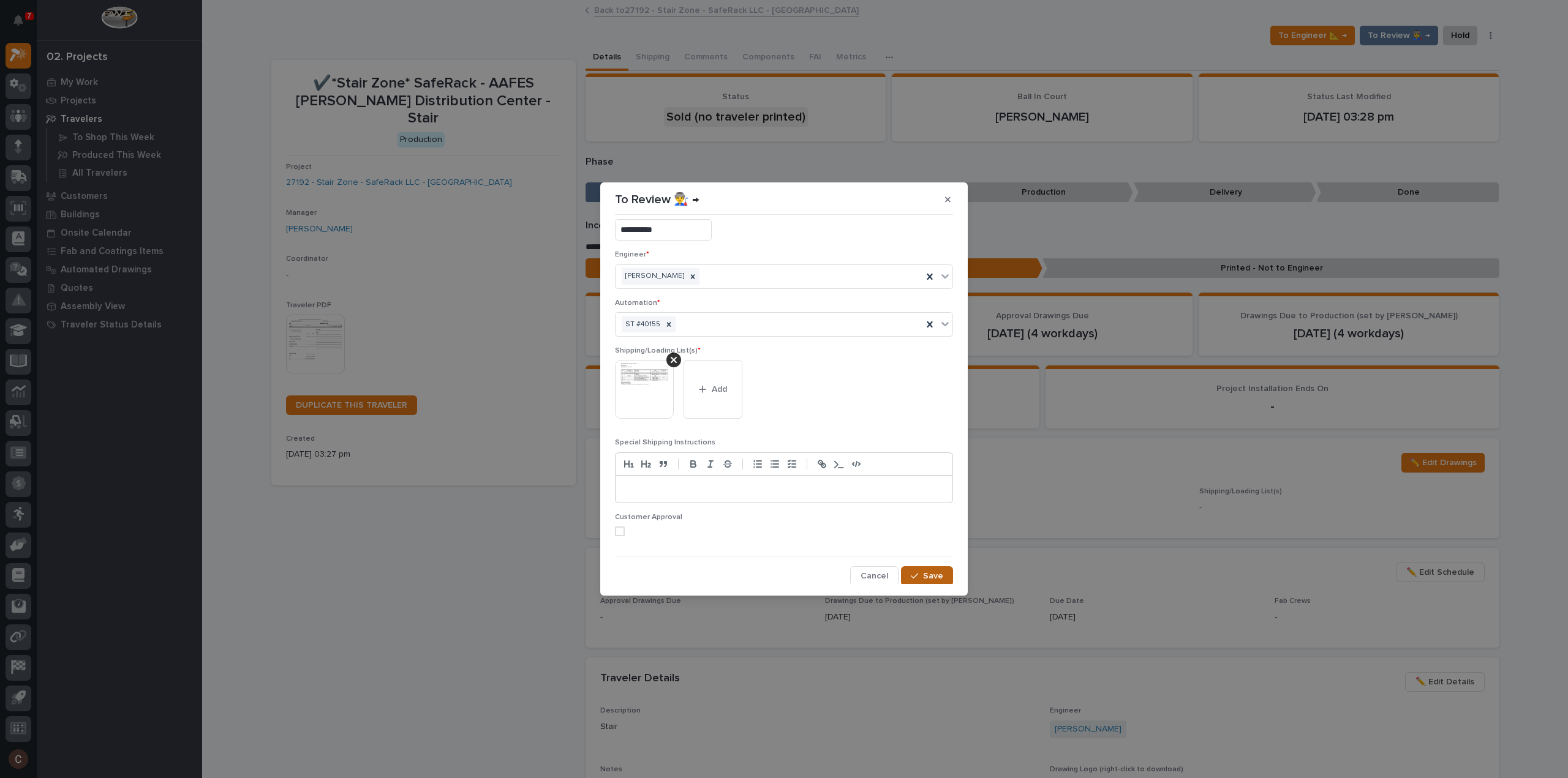
click at [934, 574] on span "Save" at bounding box center [933, 576] width 20 height 11
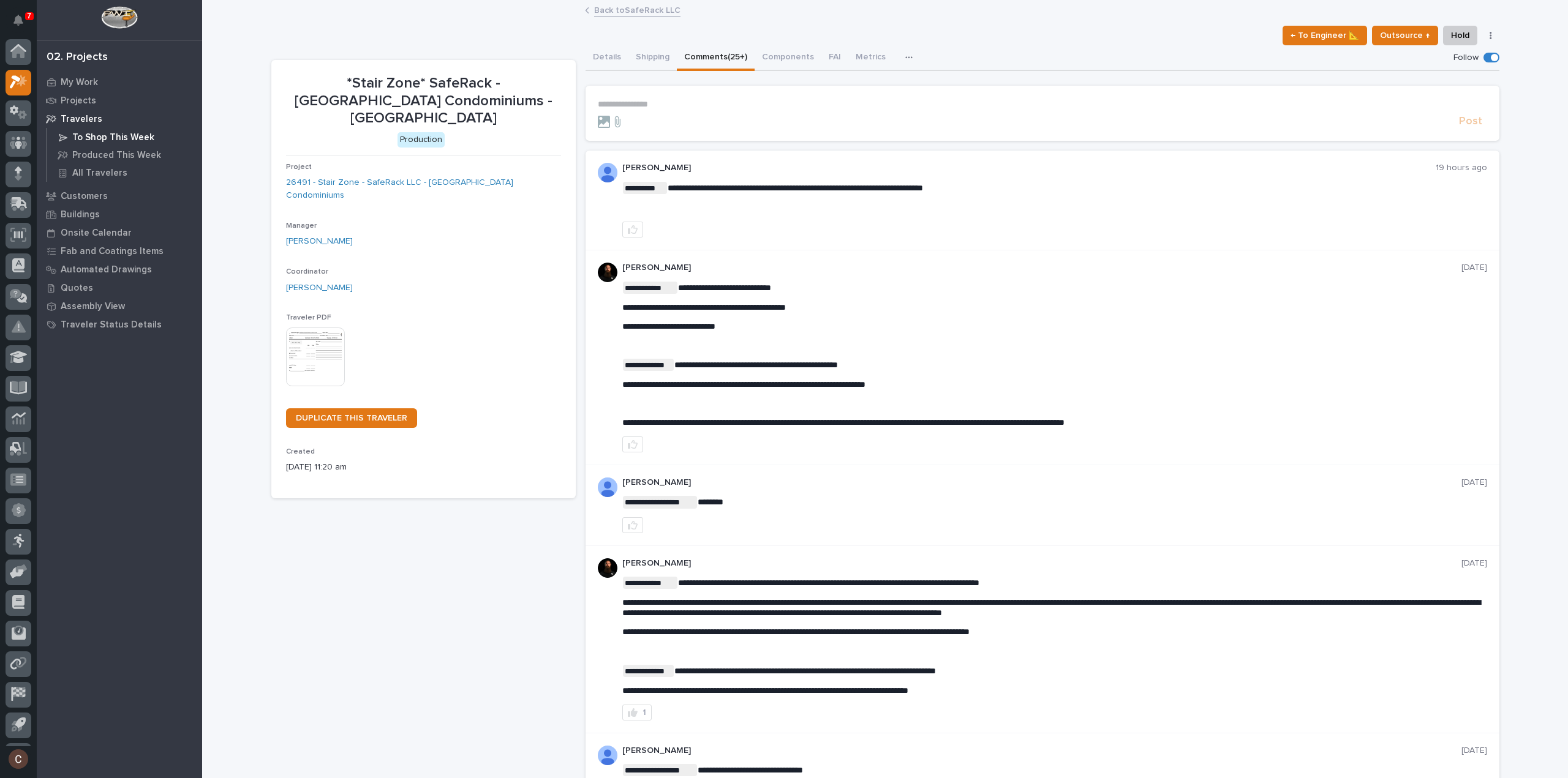
scroll to position [27, 0]
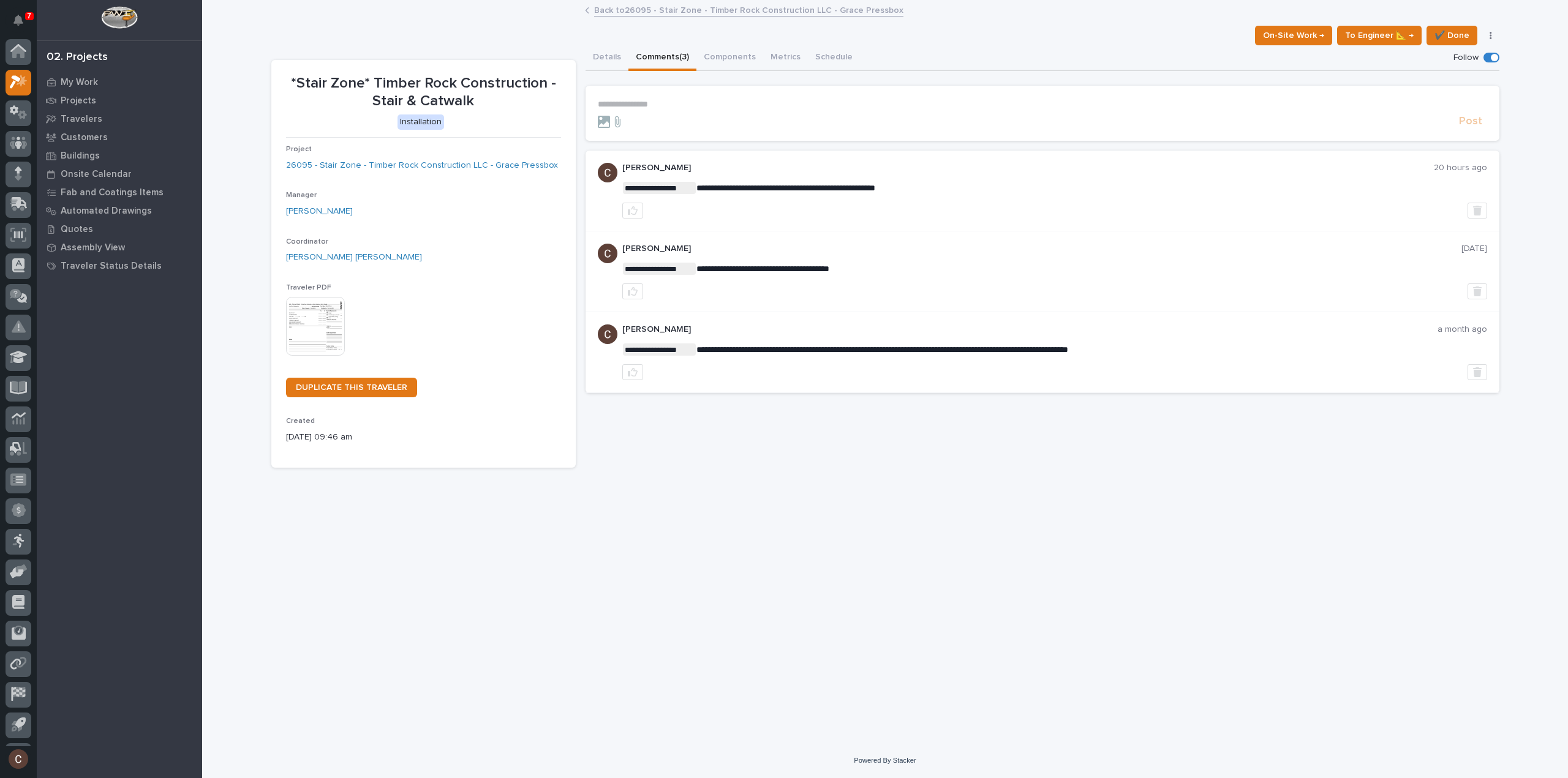
scroll to position [27, 0]
